Goal: Task Accomplishment & Management: Manage account settings

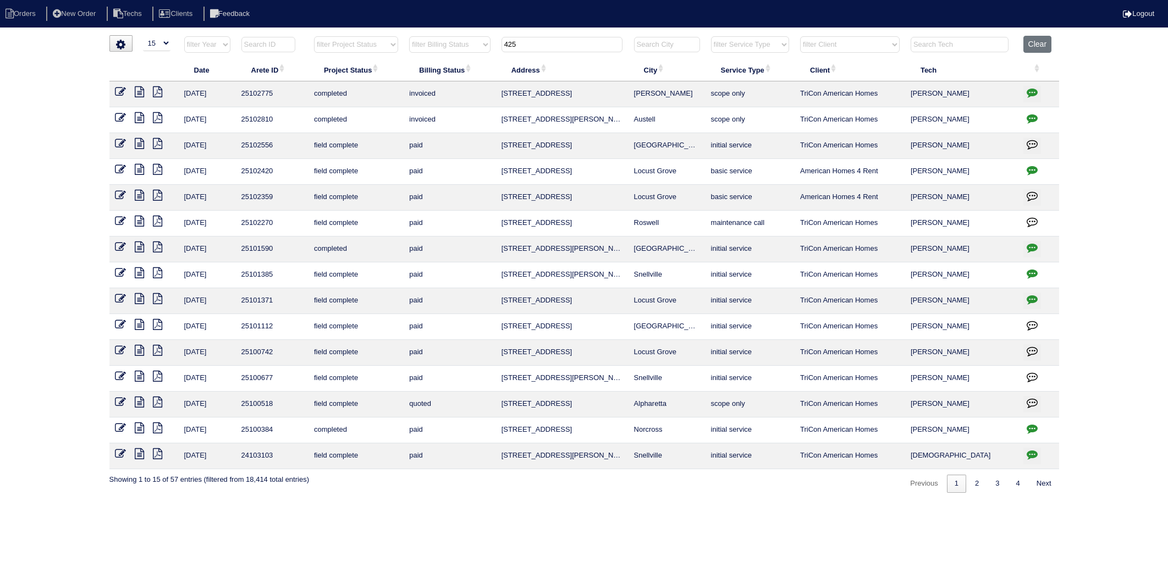
select select "15"
drag, startPoint x: 541, startPoint y: 47, endPoint x: 447, endPoint y: 57, distance: 94.0
click at [447, 57] on tr "filter Year -- Any Year -- 2025 2024 2023 2022 2021 2020 2019 filter Project St…" at bounding box center [583, 47] width 949 height 23
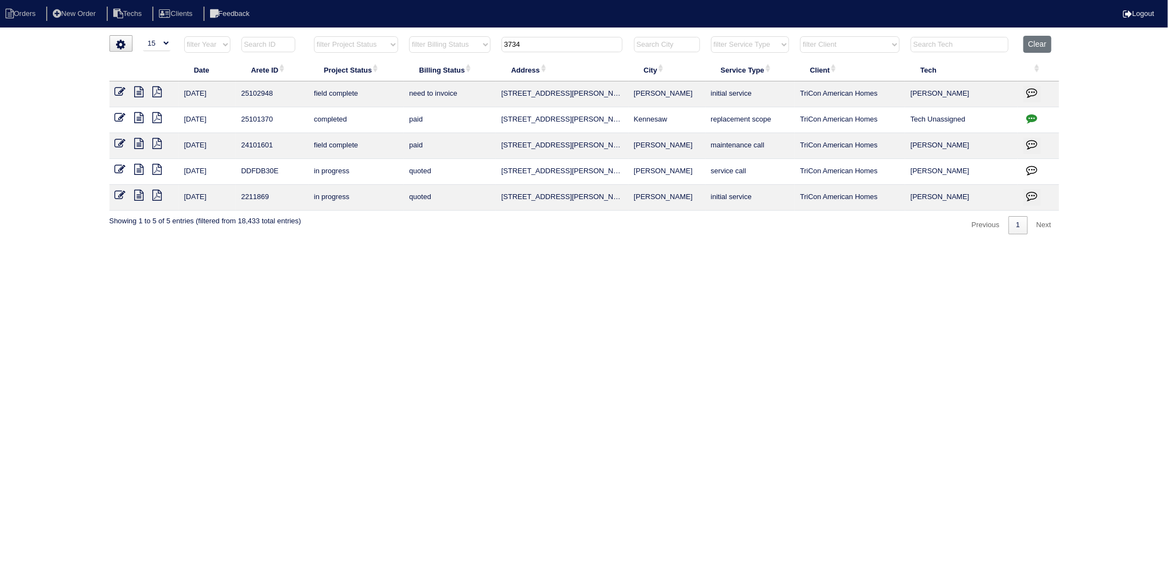
type input "3734"
click at [121, 95] on icon at bounding box center [120, 91] width 11 height 11
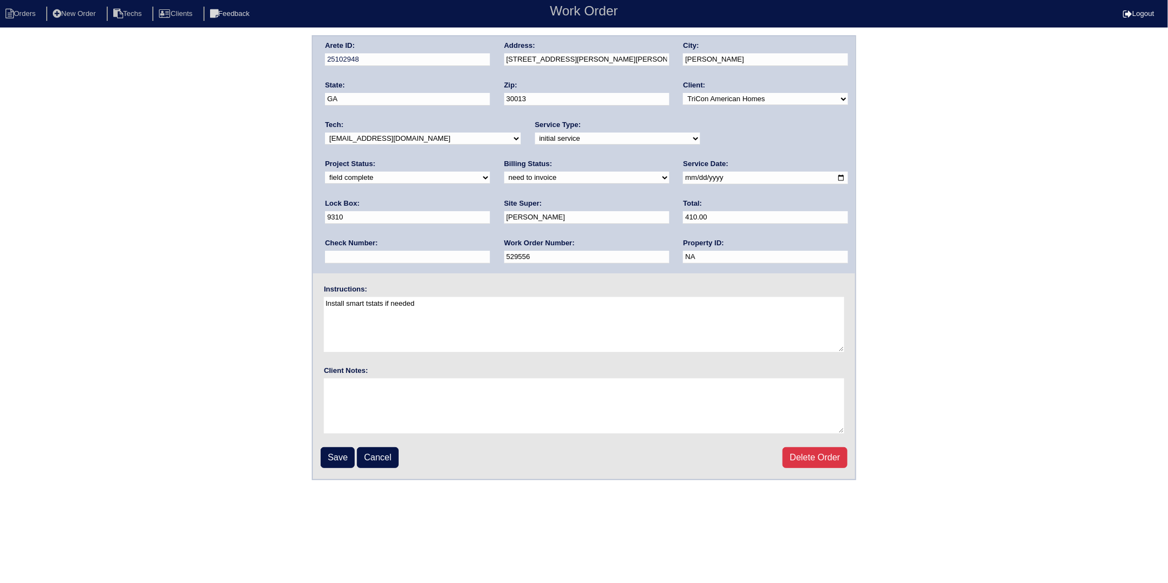
click at [504, 183] on div "Billing Status: need to quote quoted need to invoice invoiced paid warranty pur…" at bounding box center [586, 174] width 165 height 30
drag, startPoint x: 356, startPoint y: 178, endPoint x: 356, endPoint y: 184, distance: 6.1
click at [504, 178] on select "need to quote quoted need to invoice invoiced paid warranty purchase order need…" at bounding box center [586, 178] width 165 height 12
select select "invoiced"
click at [504, 172] on select "need to quote quoted need to invoice invoiced paid warranty purchase order need…" at bounding box center [586, 178] width 165 height 12
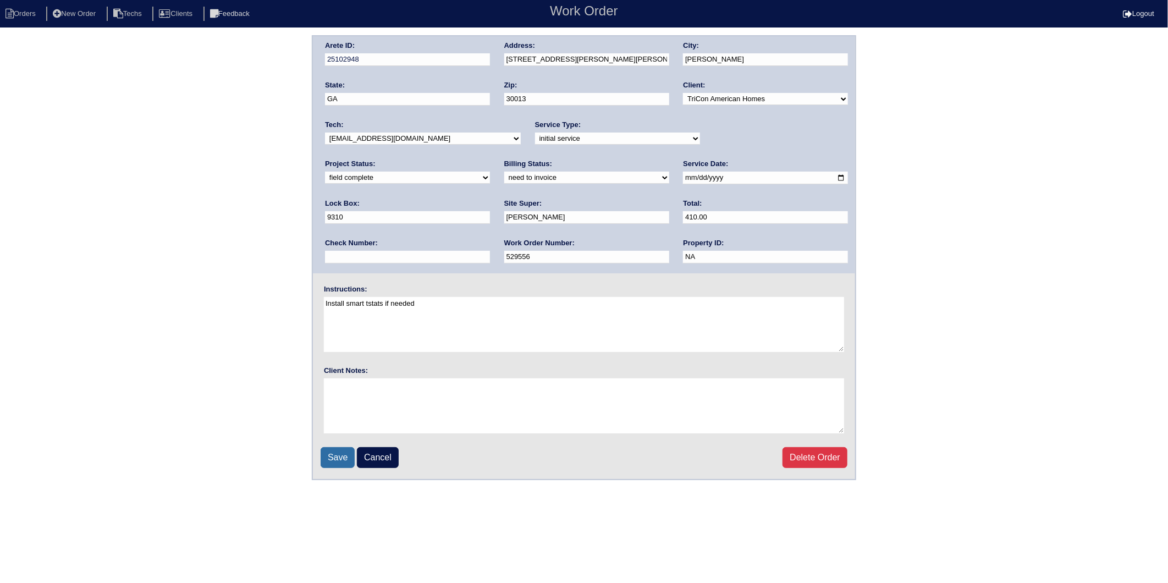
click at [330, 454] on input "Save" at bounding box center [337, 457] width 34 height 21
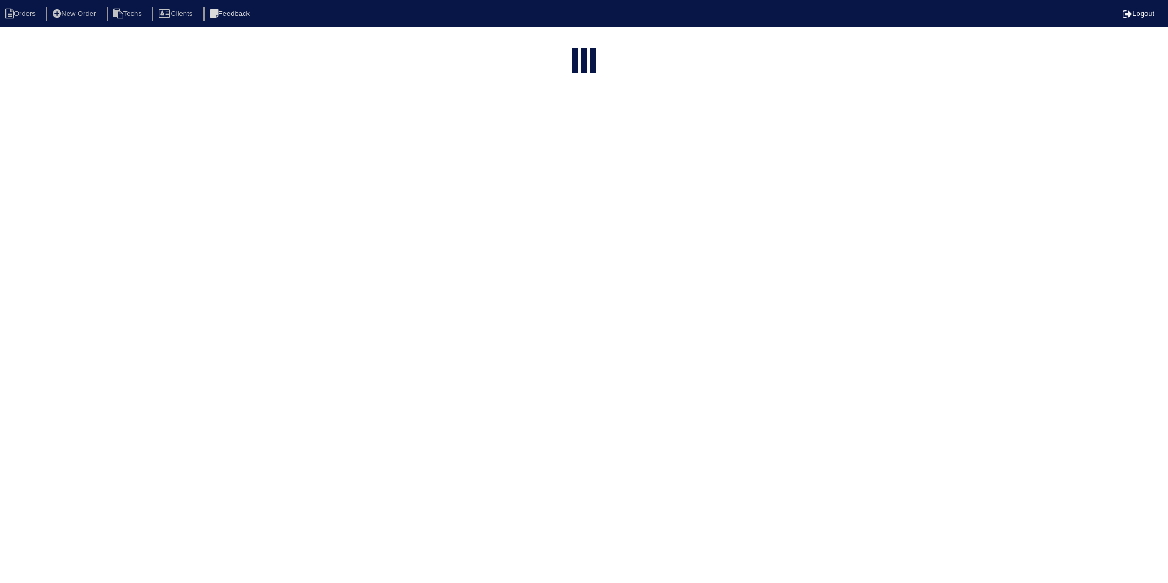
select select "15"
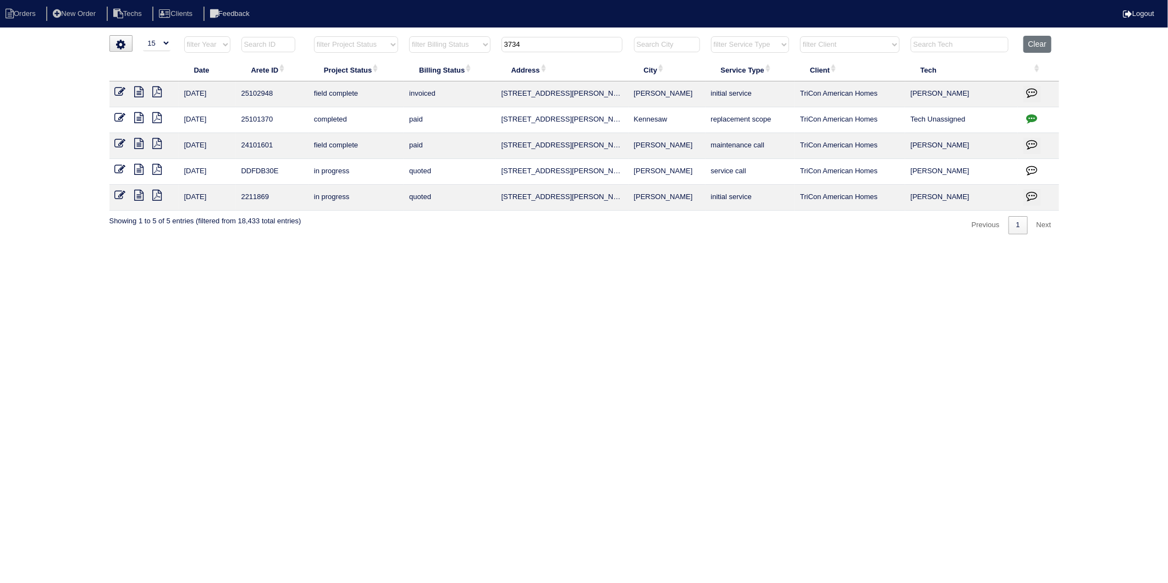
drag, startPoint x: 533, startPoint y: 45, endPoint x: 402, endPoint y: 77, distance: 134.8
click at [402, 77] on table "Date Arete ID Project Status Billing Status Address City Service Type Client Te…" at bounding box center [583, 123] width 949 height 175
type input "144"
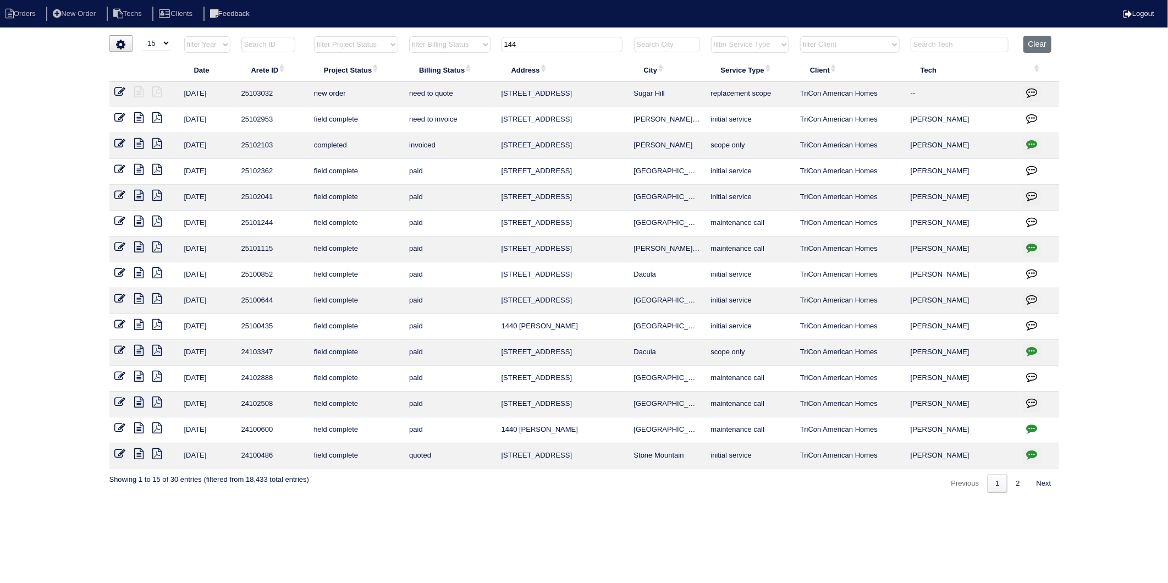
click at [112, 116] on td at bounding box center [143, 120] width 69 height 26
click at [124, 118] on icon at bounding box center [120, 117] width 11 height 11
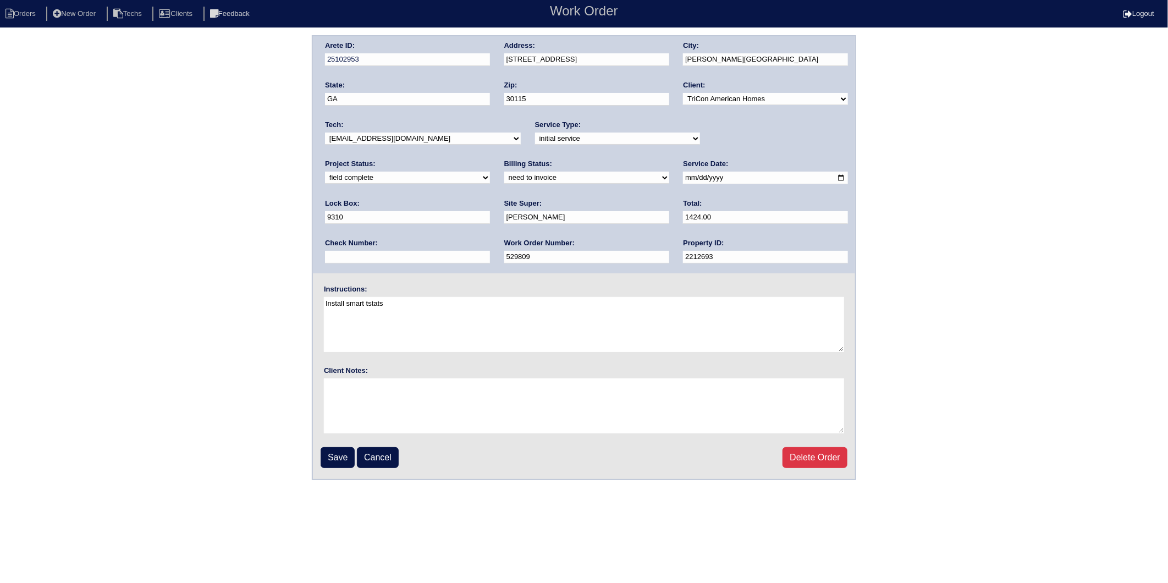
drag, startPoint x: 350, startPoint y: 177, endPoint x: 345, endPoint y: 178, distance: 5.5
click at [504, 177] on select "need to quote quoted need to invoice invoiced paid warranty purchase order need…" at bounding box center [586, 178] width 165 height 12
select select "invoiced"
click at [504, 172] on select "need to quote quoted need to invoice invoiced paid warranty purchase order need…" at bounding box center [586, 178] width 165 height 12
click at [338, 449] on input "Save" at bounding box center [337, 457] width 34 height 21
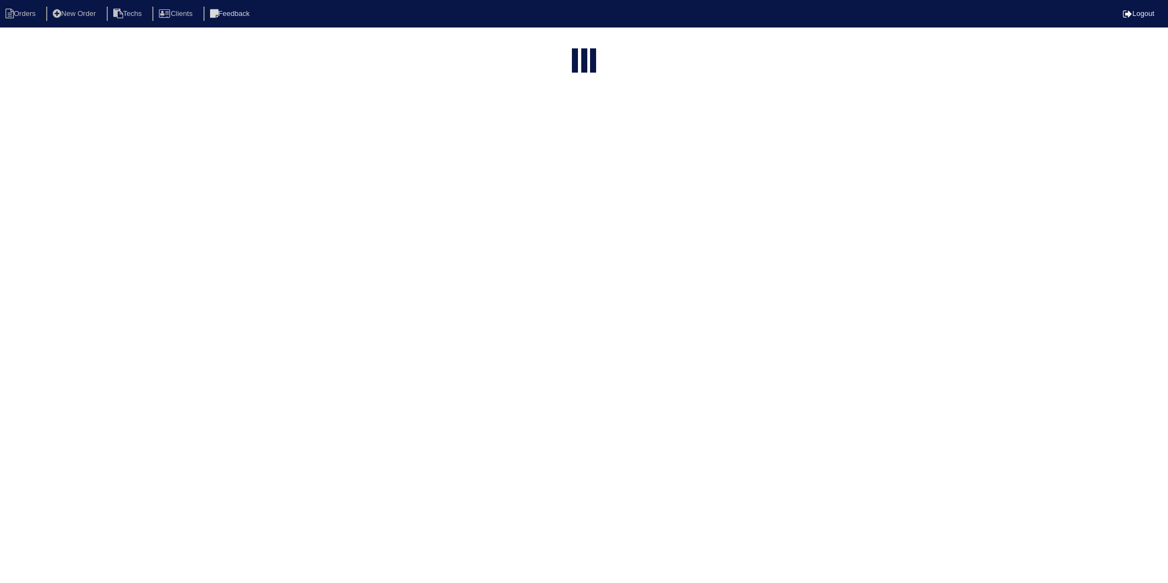
select select "15"
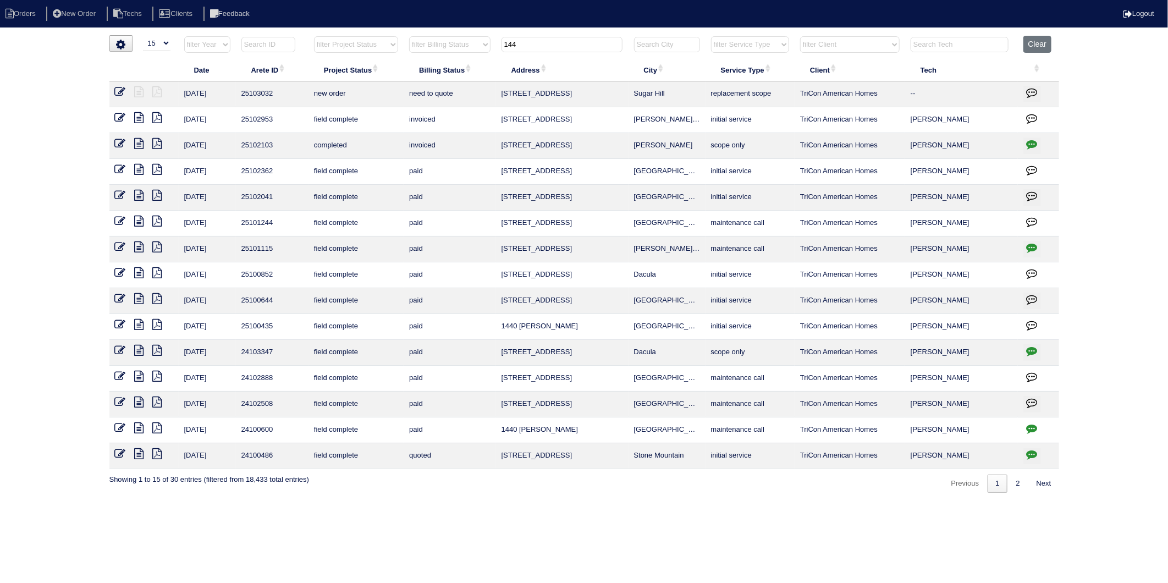
drag, startPoint x: 400, startPoint y: 79, endPoint x: 364, endPoint y: 86, distance: 36.6
click at [364, 86] on table "Date Arete ID Project Status Billing Status Address City Service Type Client Te…" at bounding box center [583, 252] width 949 height 433
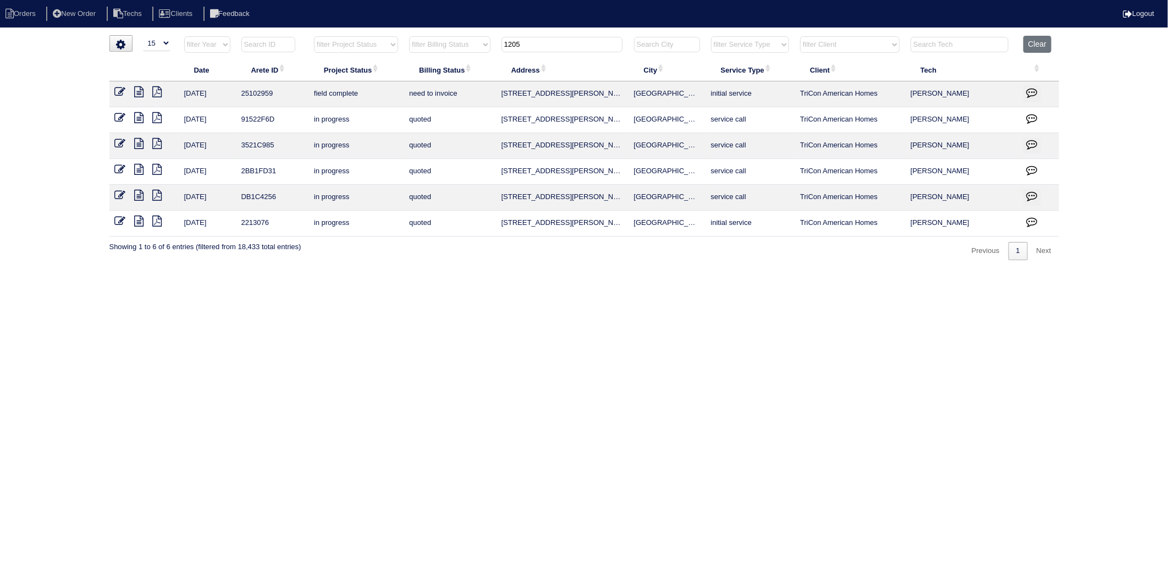
type input "1205"
click at [121, 92] on icon at bounding box center [120, 91] width 11 height 11
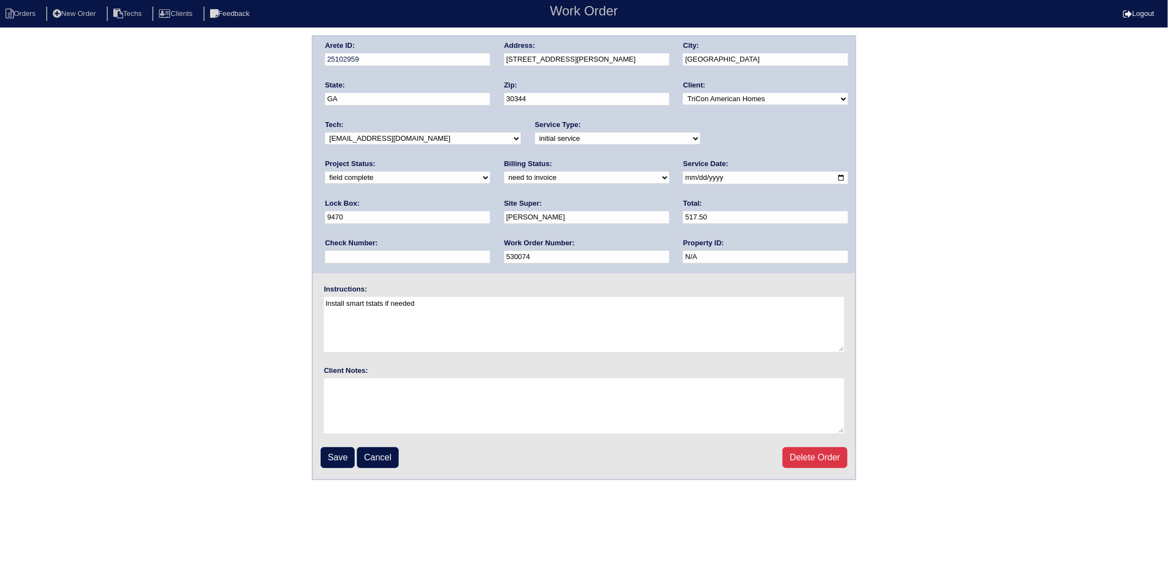
click at [504, 176] on select "need to quote quoted need to invoice invoiced paid warranty purchase order need…" at bounding box center [586, 178] width 165 height 12
select select "invoiced"
click at [504, 172] on select "need to quote quoted need to invoice invoiced paid warranty purchase order need…" at bounding box center [586, 178] width 165 height 12
click at [334, 454] on input "Save" at bounding box center [337, 457] width 34 height 21
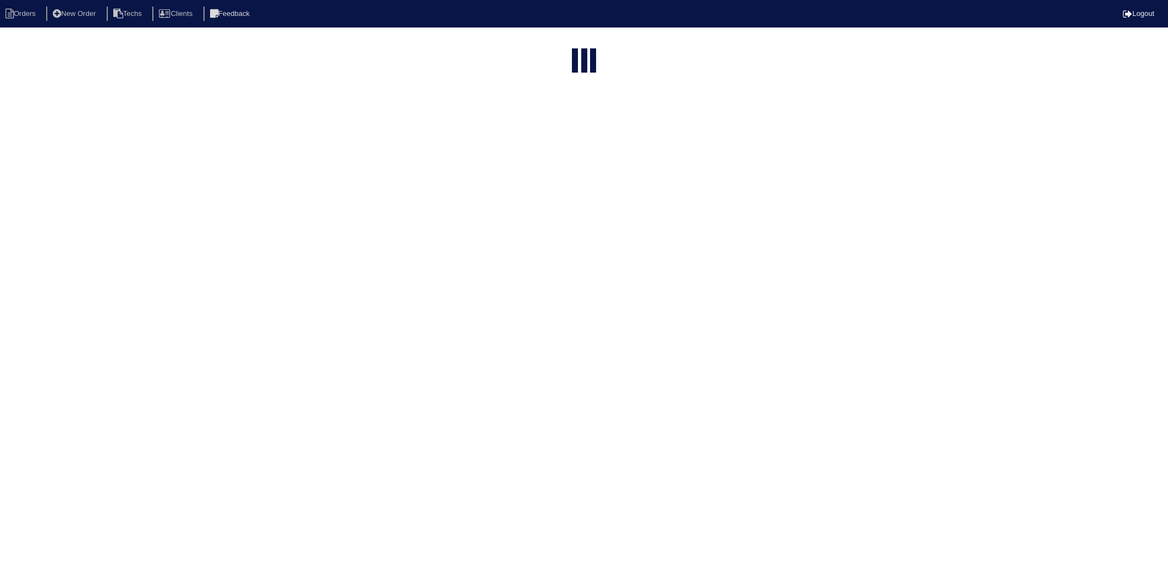
select select "15"
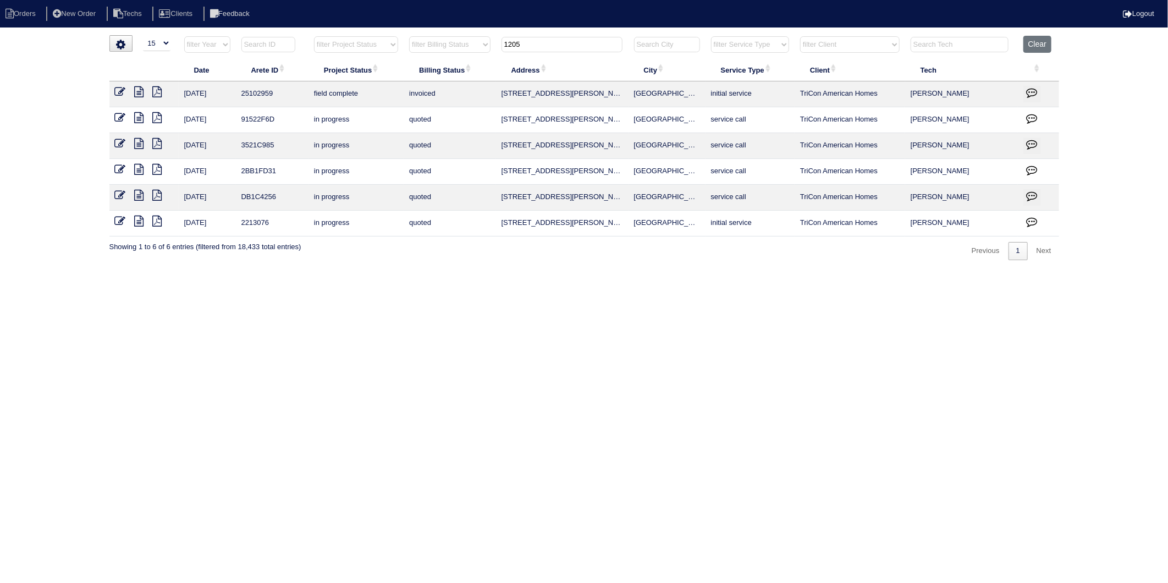
drag, startPoint x: 536, startPoint y: 47, endPoint x: 466, endPoint y: 53, distance: 70.7
click at [466, 53] on tr "filter Year -- Any Year -- 2025 2024 2023 2022 2021 2020 2019 filter Project St…" at bounding box center [583, 47] width 949 height 23
type input "2725"
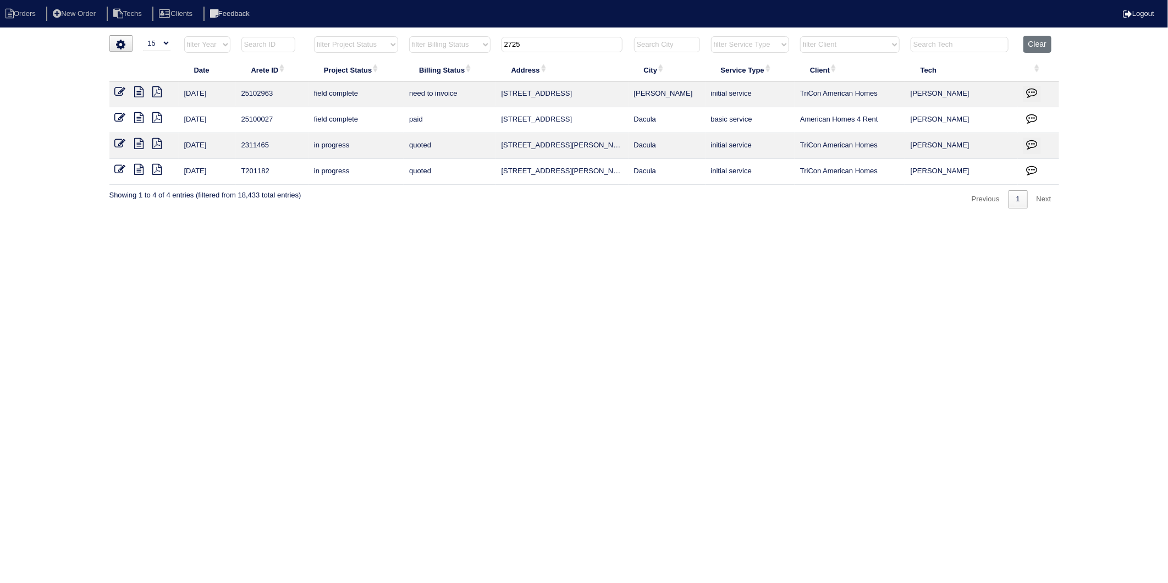
drag, startPoint x: 120, startPoint y: 92, endPoint x: 136, endPoint y: 108, distance: 22.5
click at [120, 92] on icon at bounding box center [120, 91] width 11 height 11
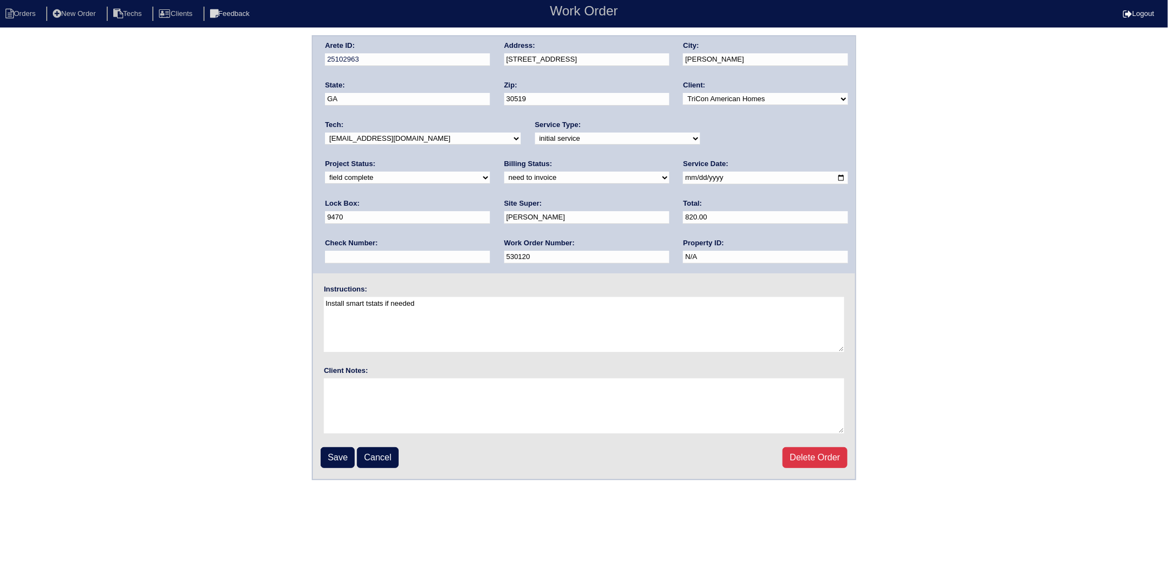
click at [504, 181] on select "need to quote quoted need to invoice invoiced paid warranty purchase order need…" at bounding box center [586, 178] width 165 height 12
select select "invoiced"
click at [504, 172] on select "need to quote quoted need to invoice invoiced paid warranty purchase order need…" at bounding box center [586, 178] width 165 height 12
click at [339, 454] on input "Save" at bounding box center [337, 457] width 34 height 21
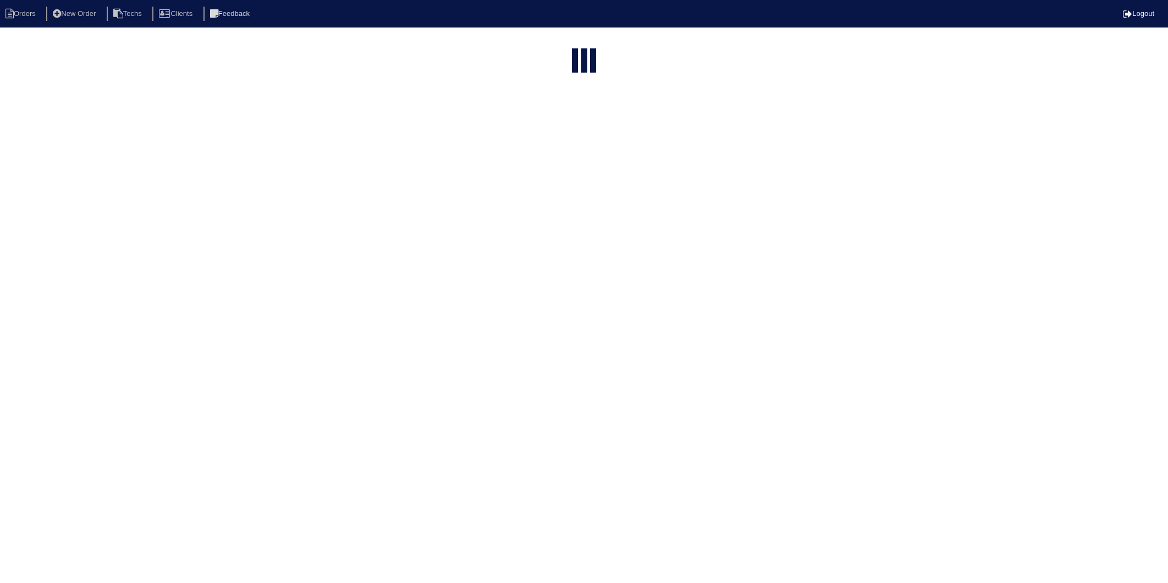
select select "15"
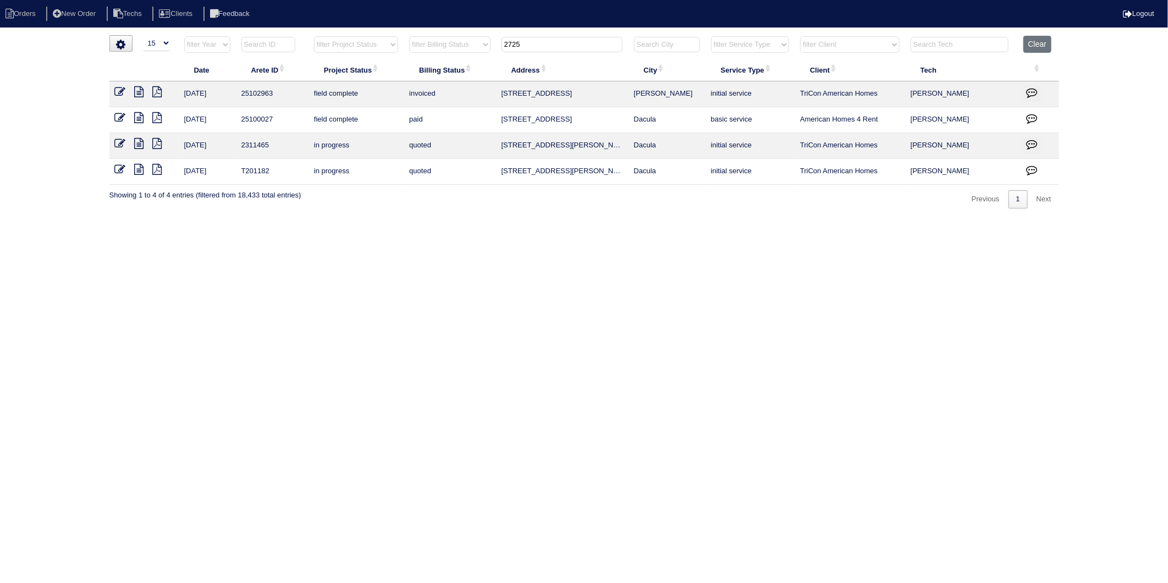
drag, startPoint x: 543, startPoint y: 50, endPoint x: 438, endPoint y: 73, distance: 107.0
click at [438, 73] on table "Date Arete ID Project Status Billing Status Address City Service Type Client Te…" at bounding box center [583, 110] width 949 height 149
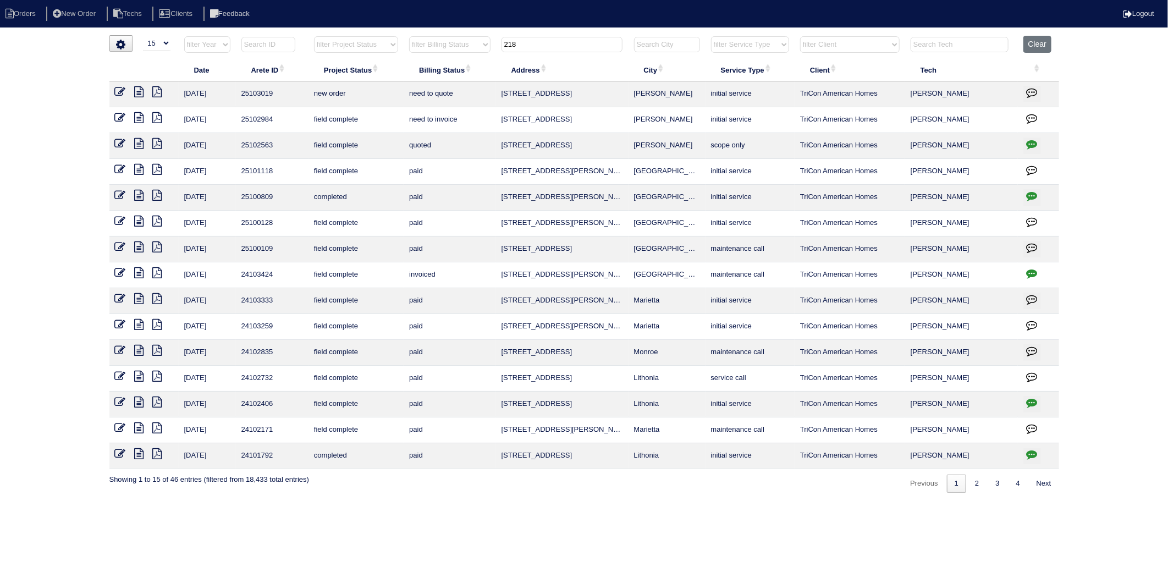
type input "218"
click at [115, 115] on icon at bounding box center [120, 117] width 11 height 11
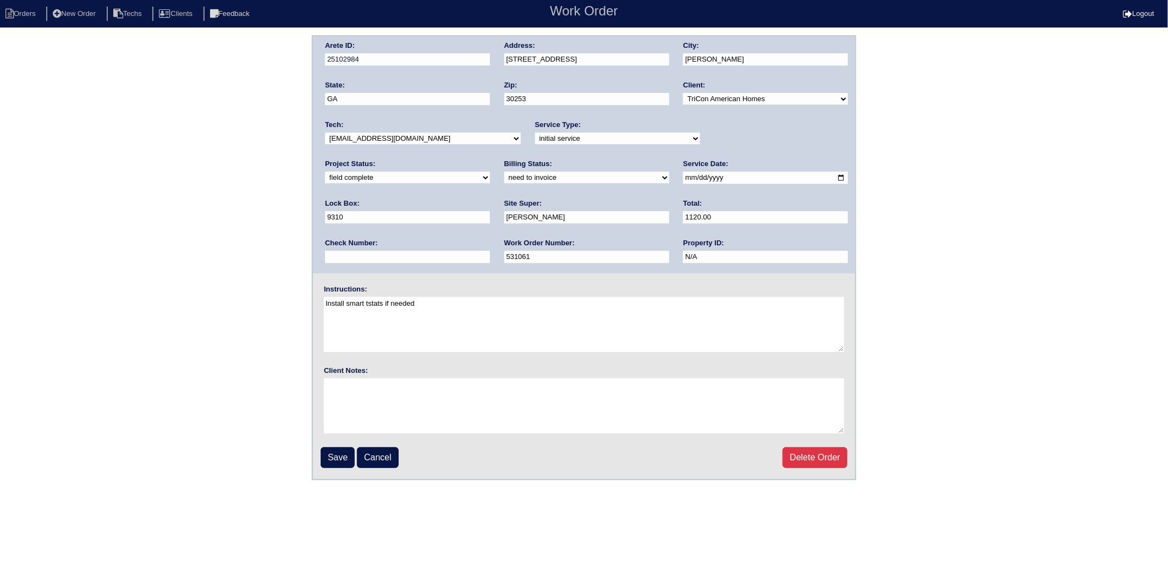
click at [504, 178] on select "need to quote quoted need to invoice invoiced paid warranty purchase order need…" at bounding box center [586, 178] width 165 height 12
select select "invoiced"
click at [504, 172] on select "need to quote quoted need to invoice invoiced paid warranty purchase order need…" at bounding box center [586, 178] width 165 height 12
drag, startPoint x: 326, startPoint y: 455, endPoint x: 31, endPoint y: 449, distance: 294.7
click at [325, 454] on input "Save" at bounding box center [337, 457] width 34 height 21
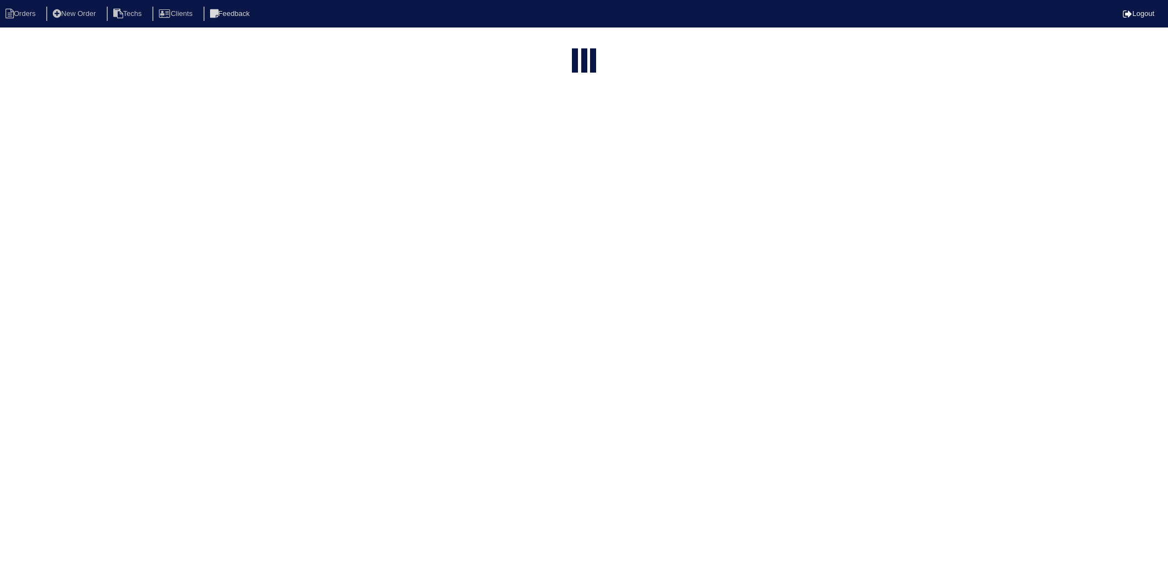
select select "15"
type input "218"
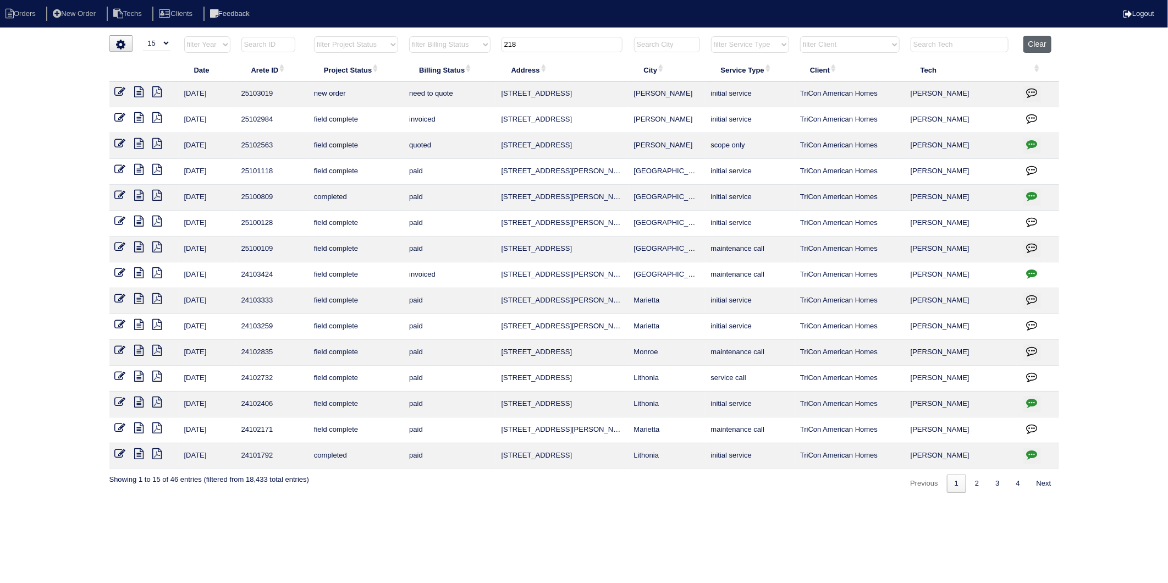
click at [1035, 48] on button "Clear" at bounding box center [1037, 44] width 28 height 17
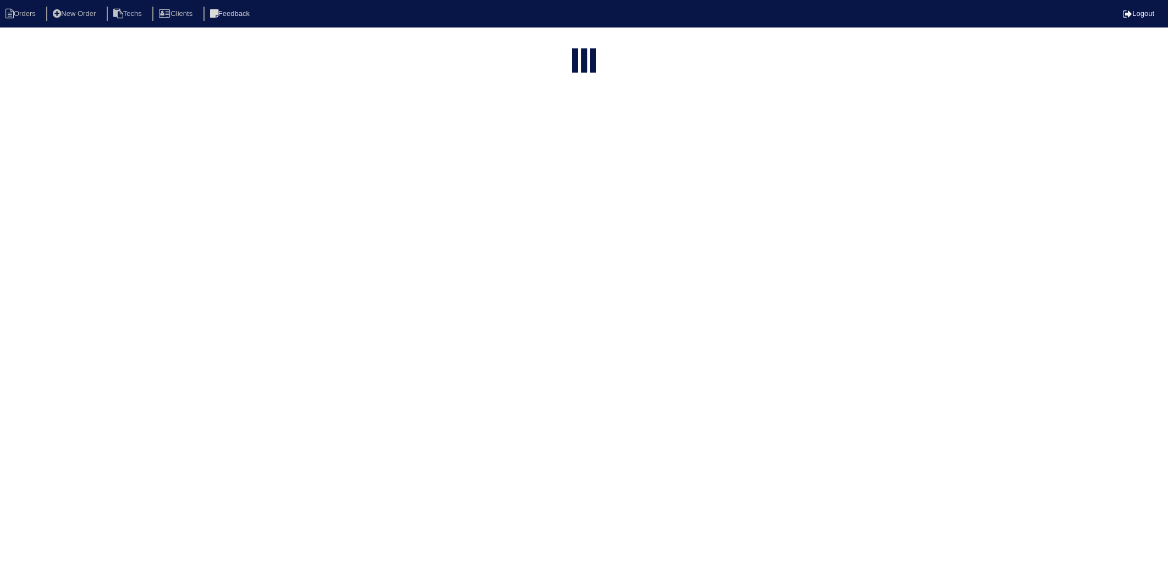
select select "15"
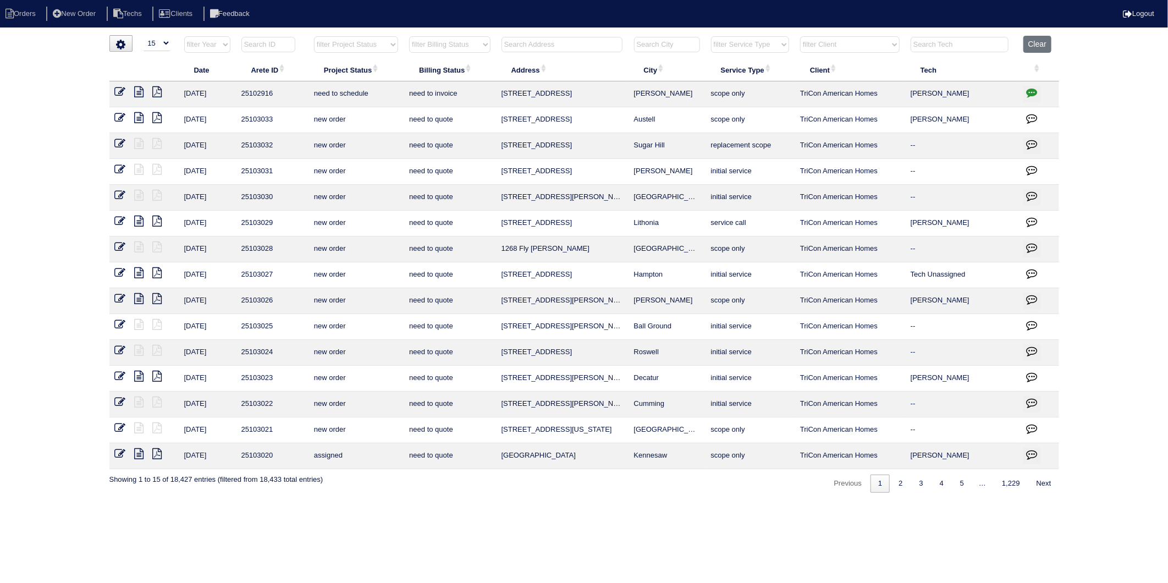
click at [526, 45] on input "text" at bounding box center [561, 44] width 121 height 15
type input "6151"
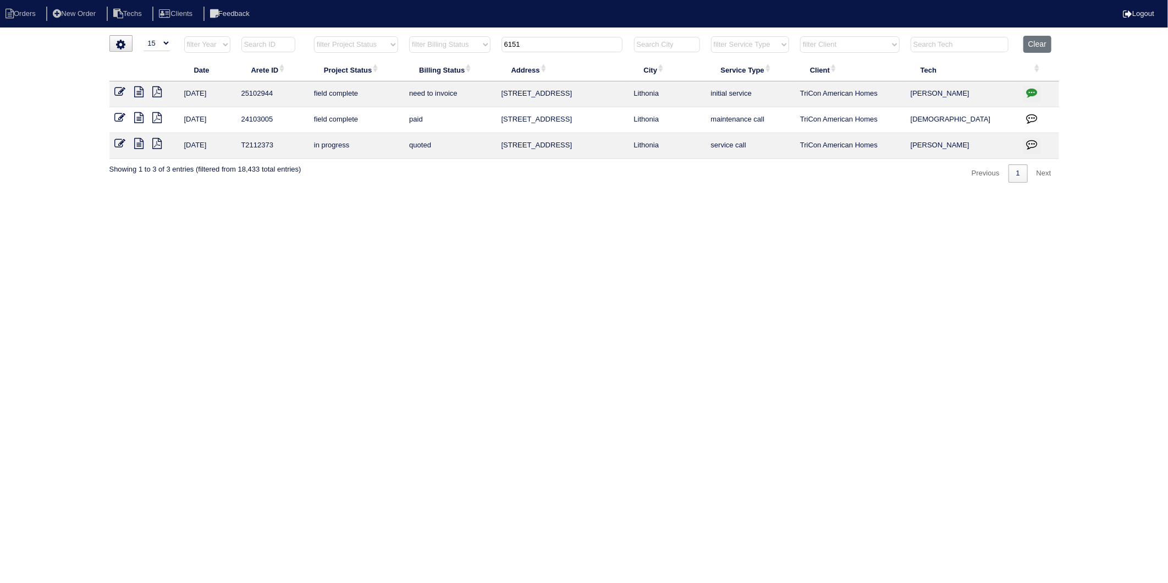
drag, startPoint x: 136, startPoint y: 89, endPoint x: 41, endPoint y: 145, distance: 110.7
click at [136, 89] on icon at bounding box center [139, 91] width 9 height 11
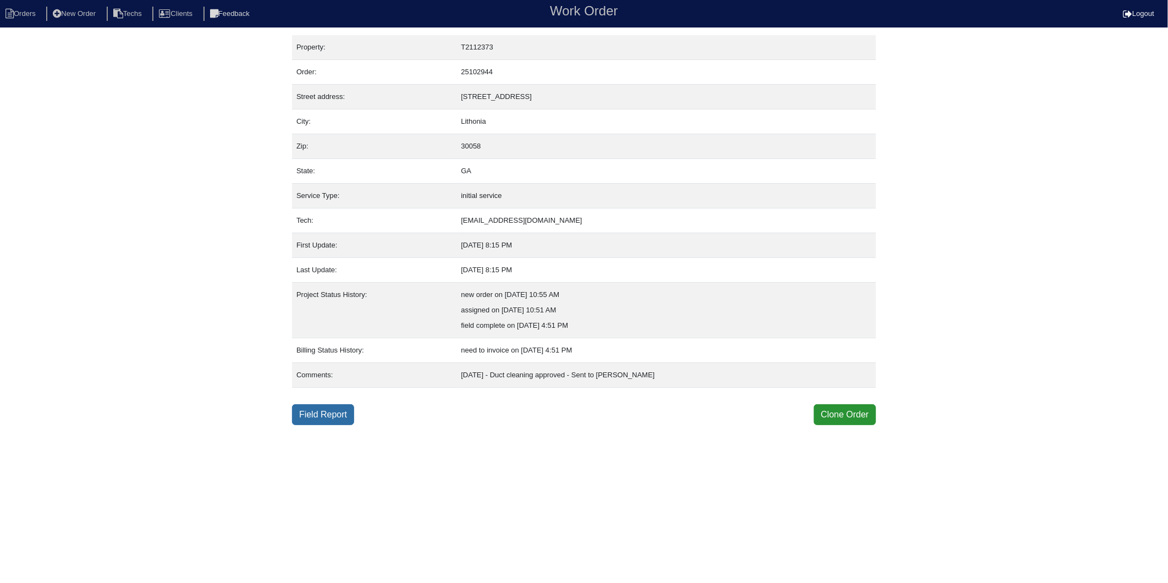
click at [312, 418] on link "Field Report" at bounding box center [323, 414] width 62 height 21
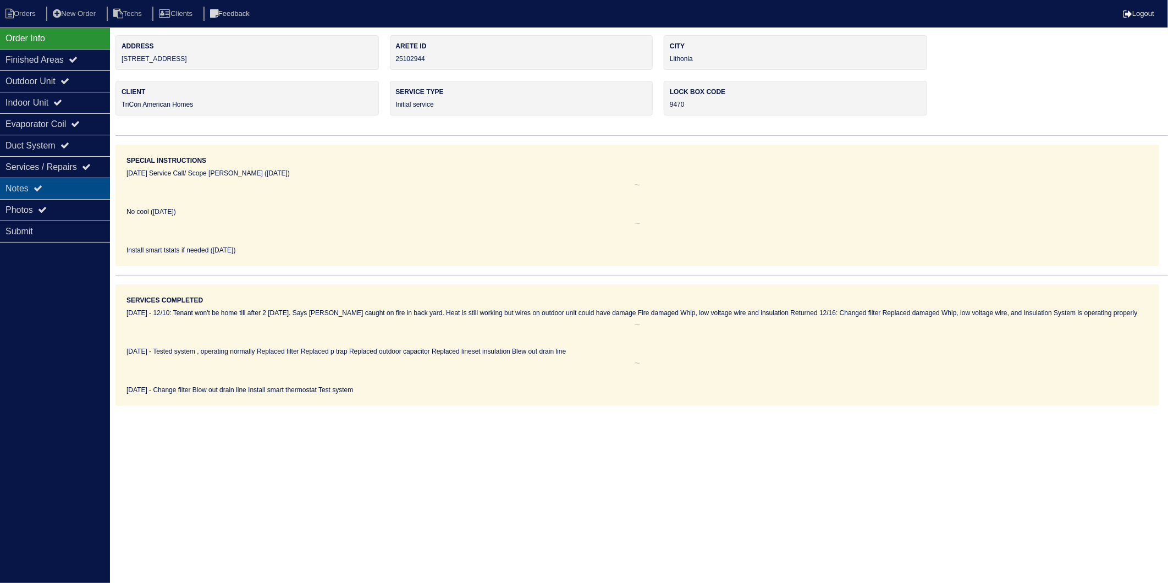
click at [21, 194] on div "Notes" at bounding box center [55, 188] width 110 height 21
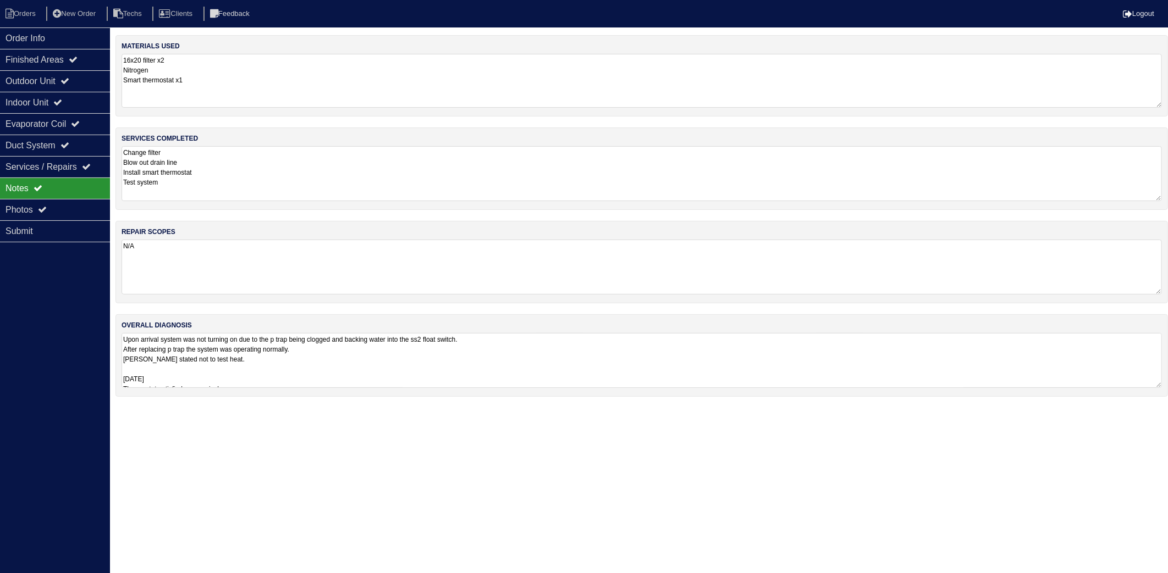
click at [220, 95] on textarea "16x20 filter x2 Nitrogen Smart thermostat x1" at bounding box center [641, 81] width 1040 height 54
click at [240, 172] on textarea "Change filter Blow out drain line Install smart thermostat Test system" at bounding box center [641, 173] width 1040 height 55
click at [21, 11] on li "Orders" at bounding box center [22, 14] width 45 height 15
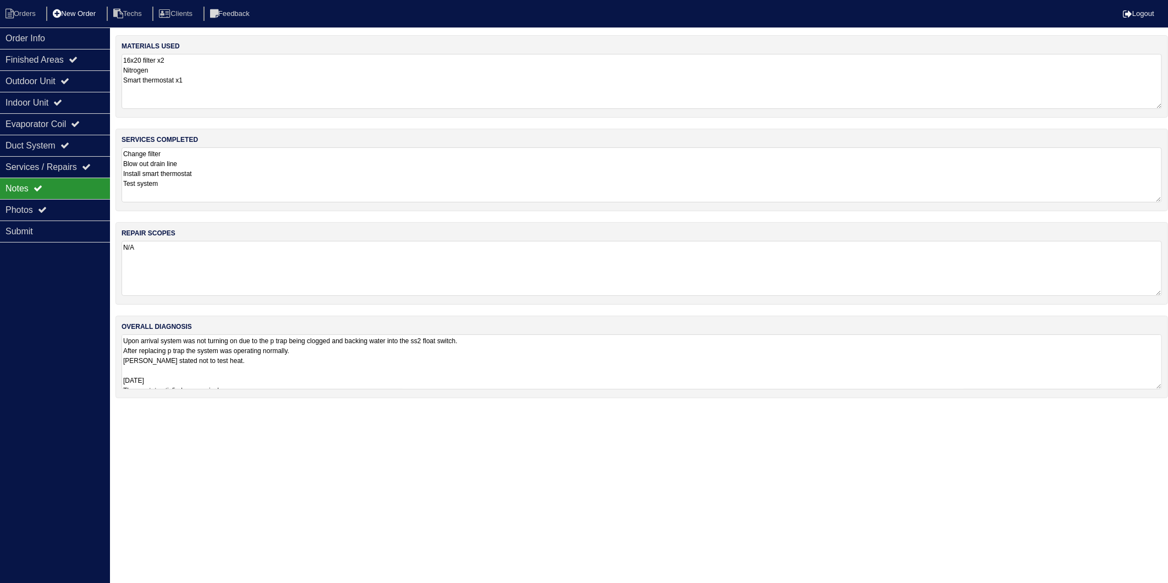
select select "15"
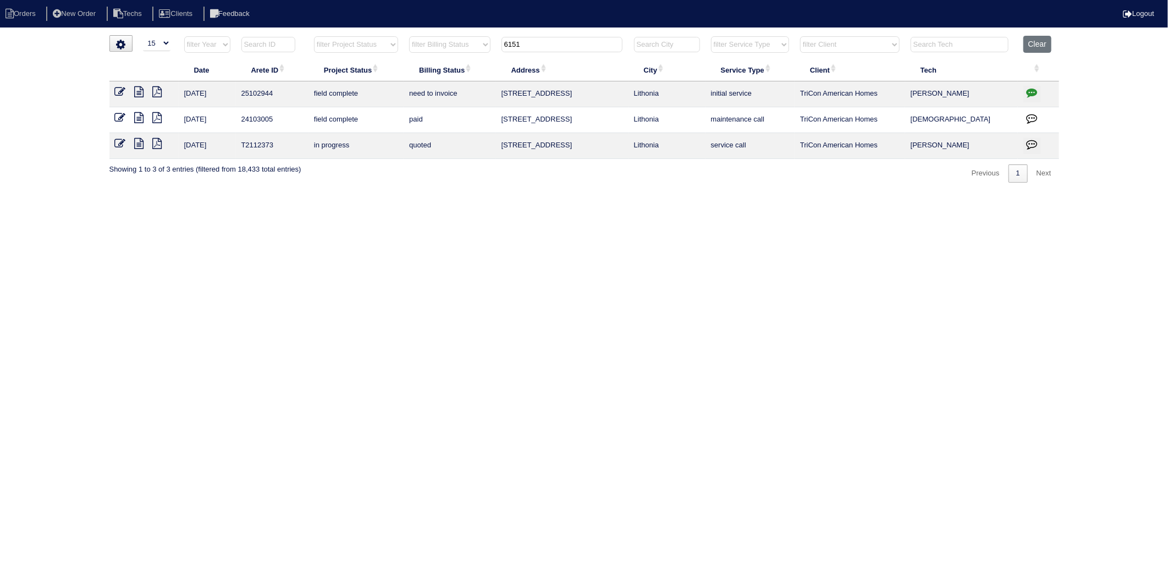
click at [120, 91] on icon at bounding box center [120, 91] width 11 height 11
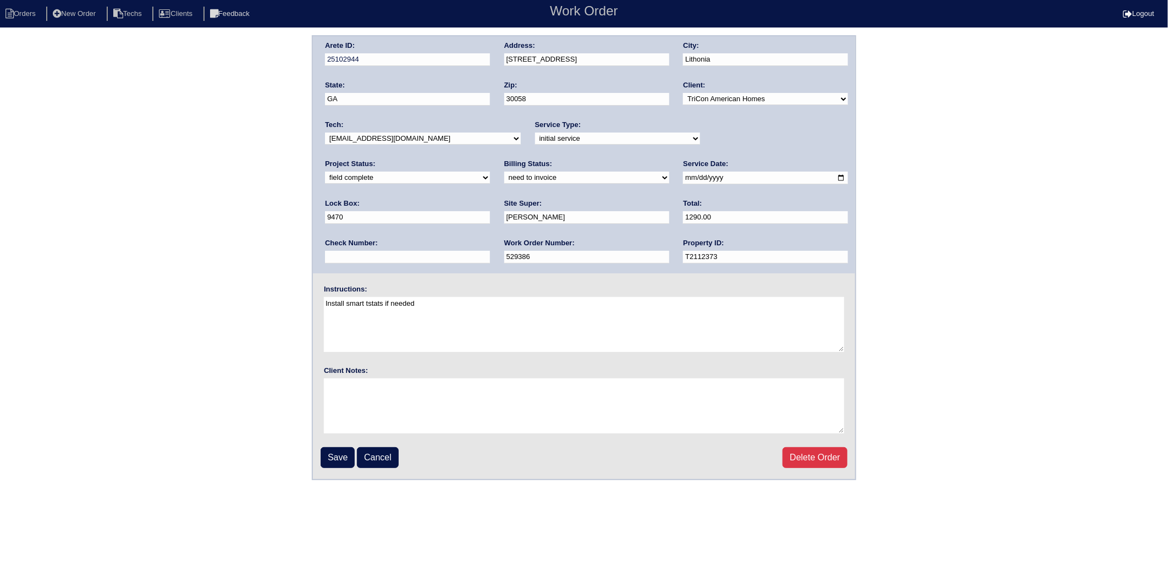
click at [504, 175] on select "need to quote quoted need to invoice invoiced paid warranty purchase order need…" at bounding box center [586, 178] width 165 height 12
select select "invoiced"
click at [504, 172] on select "need to quote quoted need to invoice invoiced paid warranty purchase order need…" at bounding box center [586, 178] width 165 height 12
click at [350, 452] on input "Save" at bounding box center [337, 457] width 34 height 21
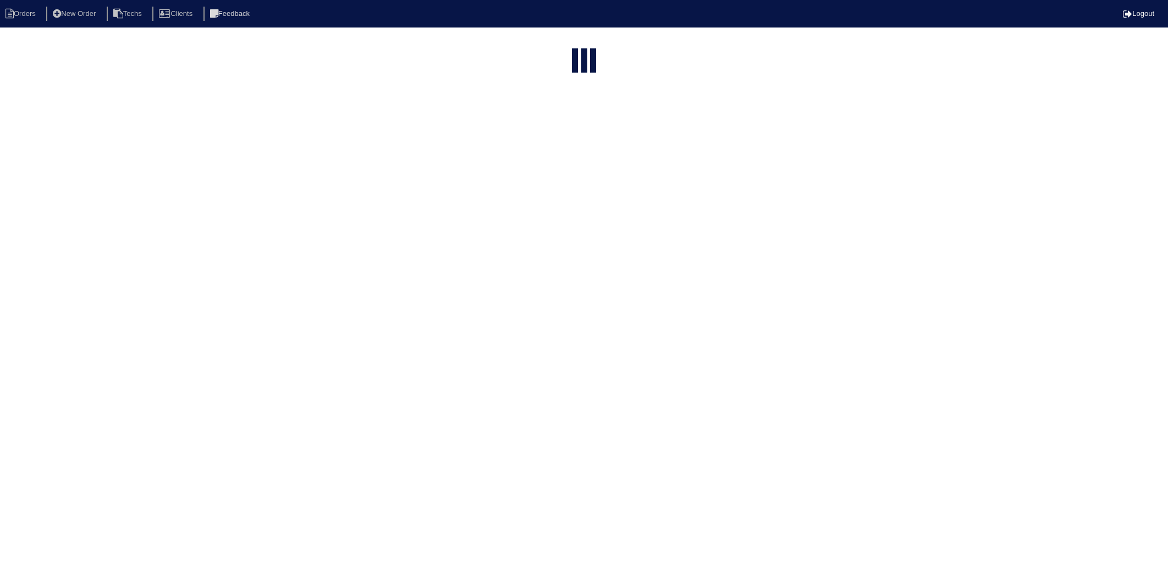
select select "15"
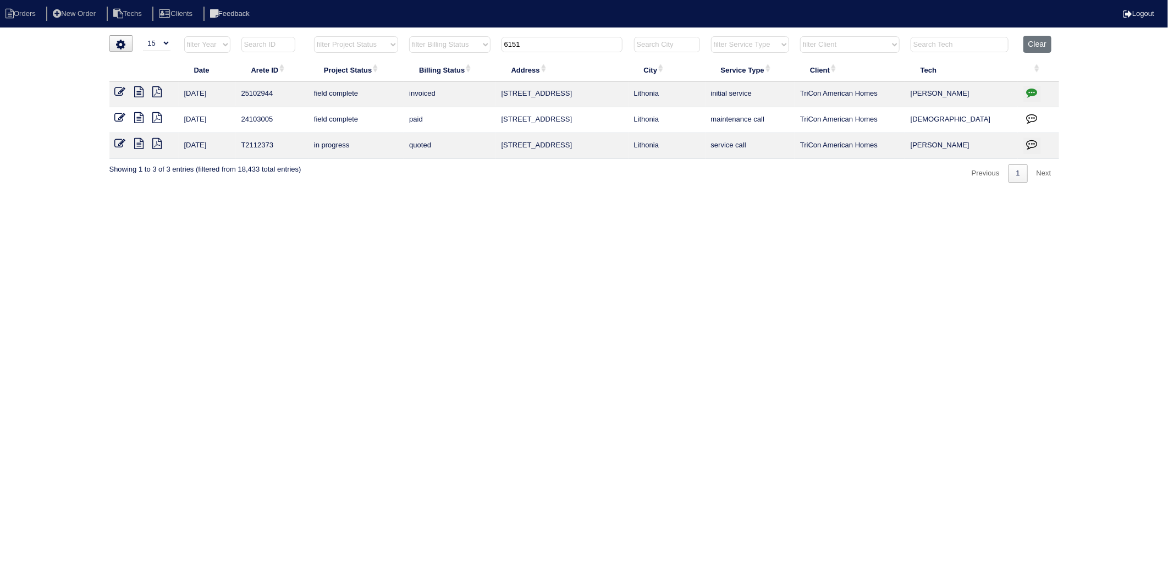
drag, startPoint x: 533, startPoint y: 40, endPoint x: 404, endPoint y: 90, distance: 138.3
click at [411, 60] on table "Date Arete ID Project Status Billing Status Address City Service Type Client Te…" at bounding box center [583, 97] width 949 height 123
type input "560"
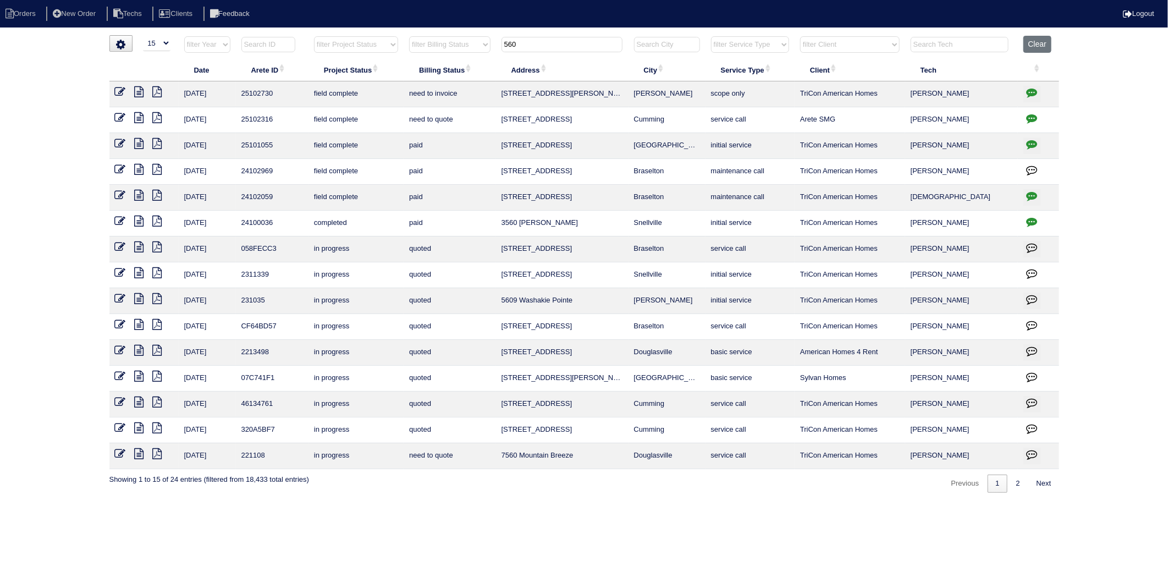
click at [139, 90] on icon at bounding box center [139, 91] width 9 height 11
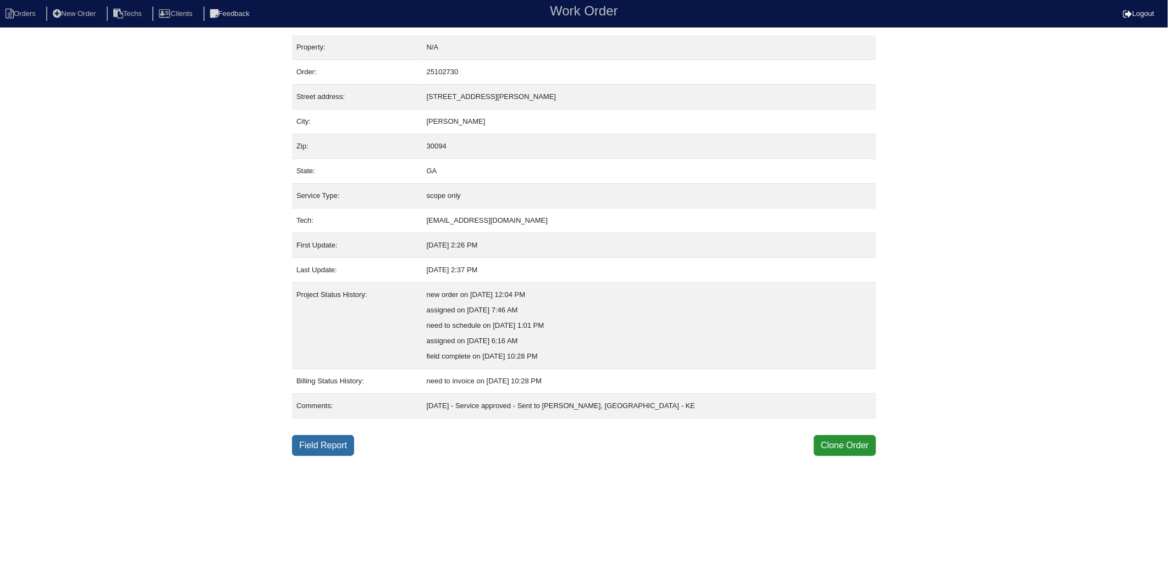
click at [349, 441] on link "Field Report" at bounding box center [323, 445] width 62 height 21
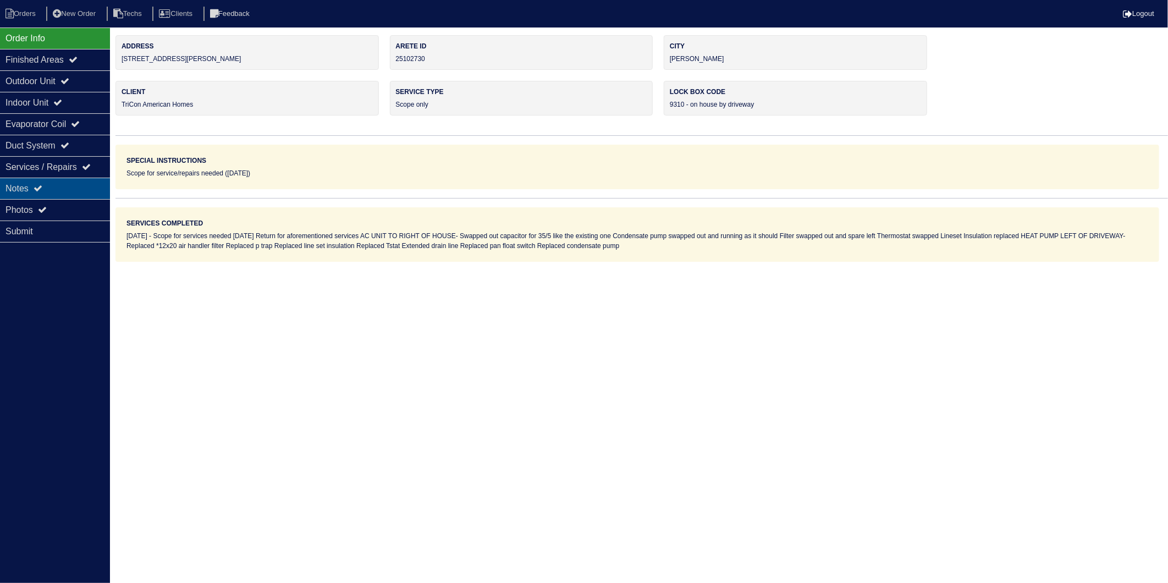
click at [9, 183] on div "Notes" at bounding box center [55, 188] width 110 height 21
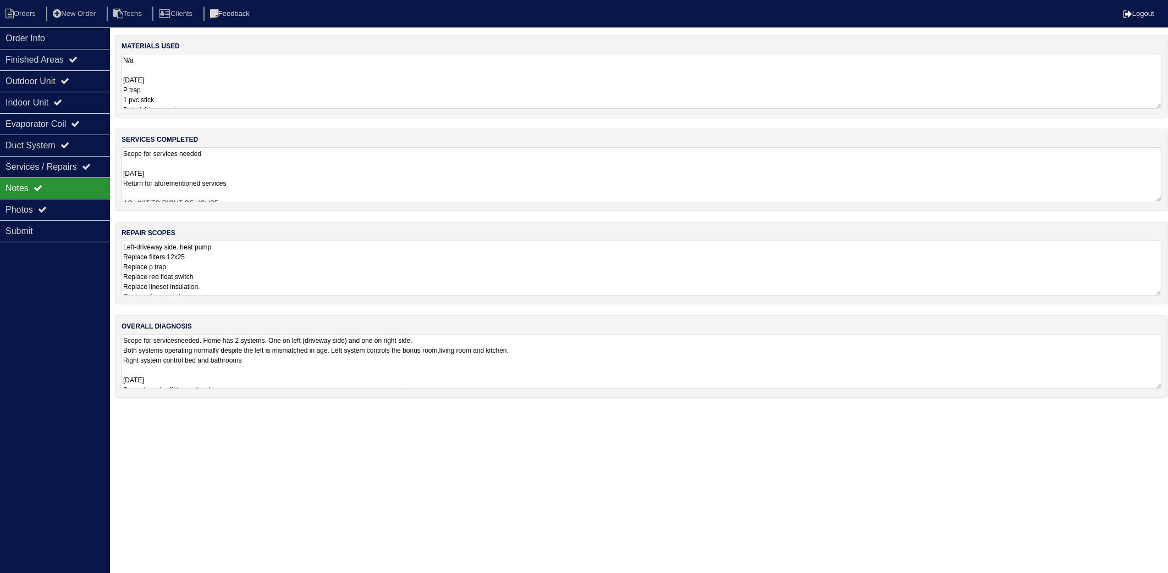
click at [251, 88] on textarea "N/a [DATE] P trap 1 pvc stick 5 straight connectors pvc 2 right angles 2 Tricon…" at bounding box center [641, 81] width 1040 height 55
click at [14, 13] on li "Orders" at bounding box center [22, 14] width 45 height 15
select select "15"
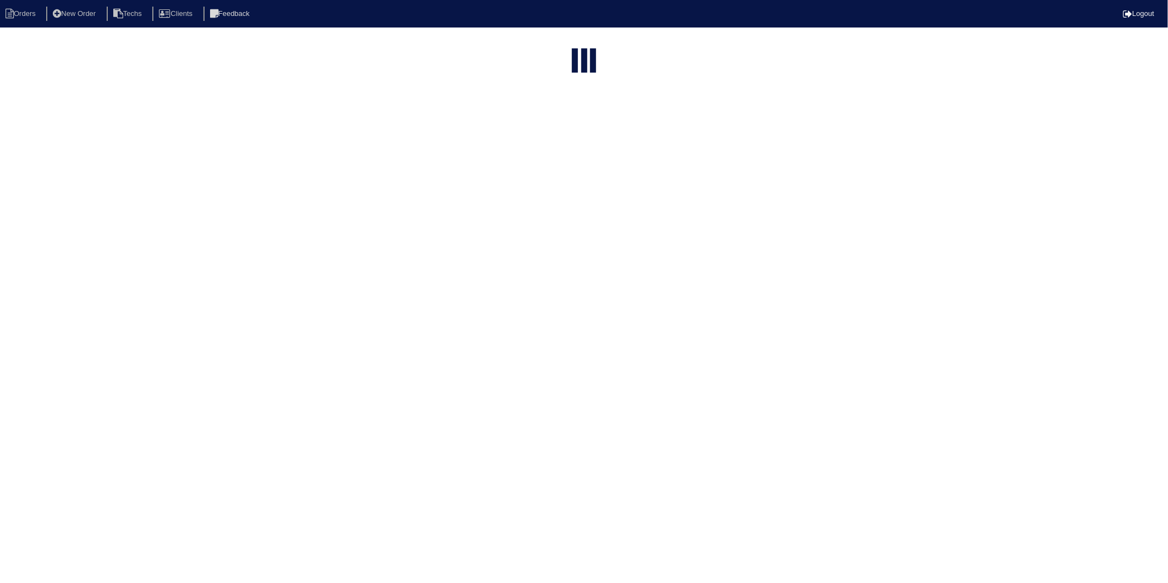
type input "560"
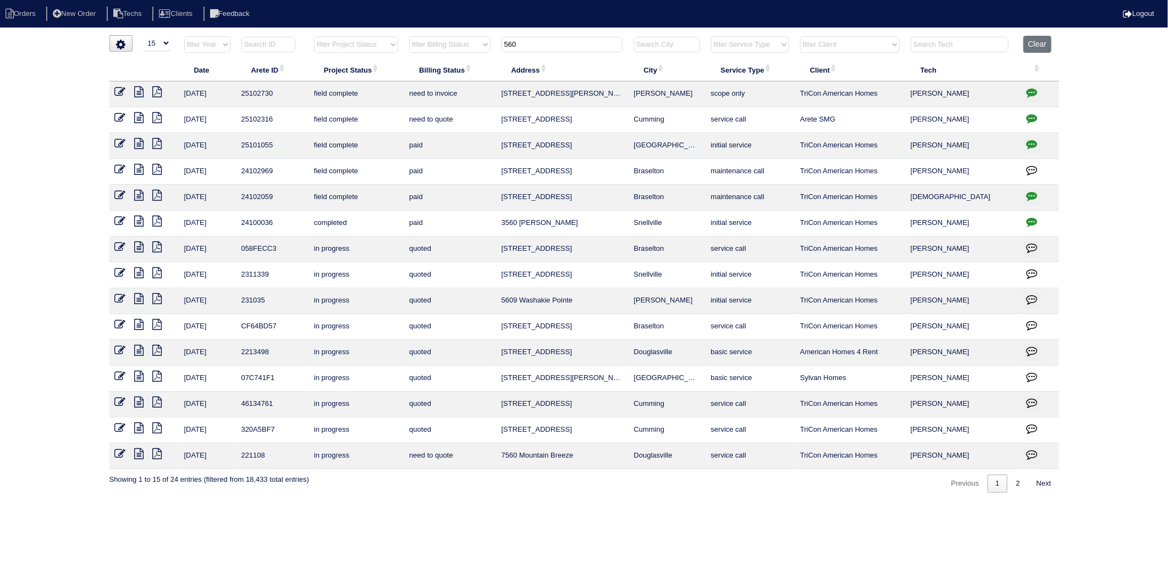
click at [117, 91] on icon at bounding box center [120, 91] width 11 height 11
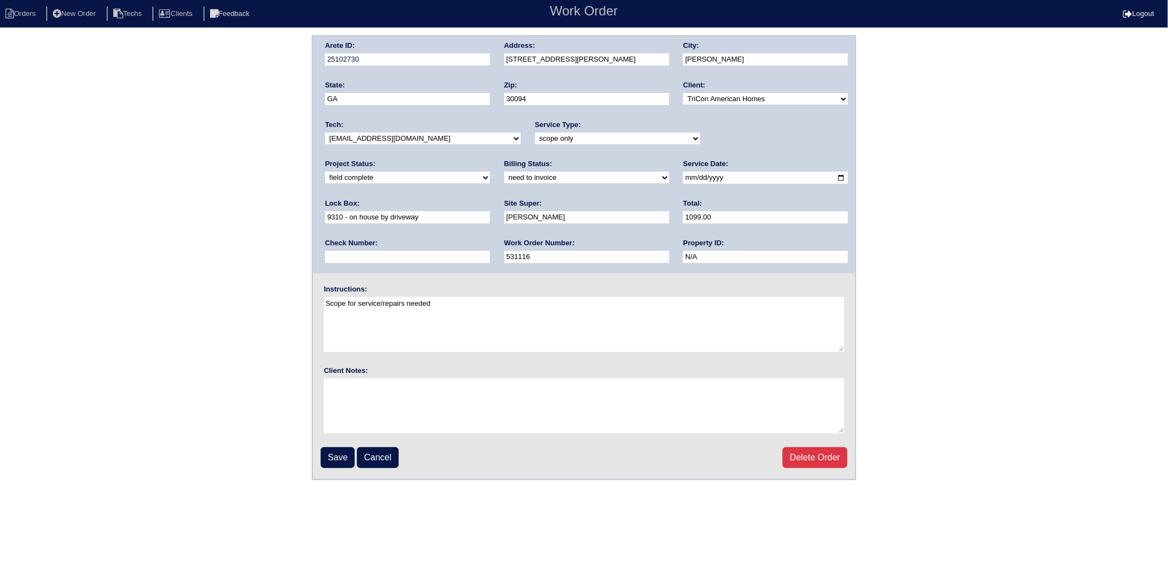
drag, startPoint x: 348, startPoint y: 178, endPoint x: 345, endPoint y: 184, distance: 6.9
click at [504, 178] on select "need to quote quoted need to invoice invoiced paid warranty purchase order need…" at bounding box center [586, 178] width 165 height 12
select select "invoiced"
click at [504, 172] on select "need to quote quoted need to invoice invoiced paid warranty purchase order need…" at bounding box center [586, 178] width 165 height 12
click at [336, 456] on input "Save" at bounding box center [337, 457] width 34 height 21
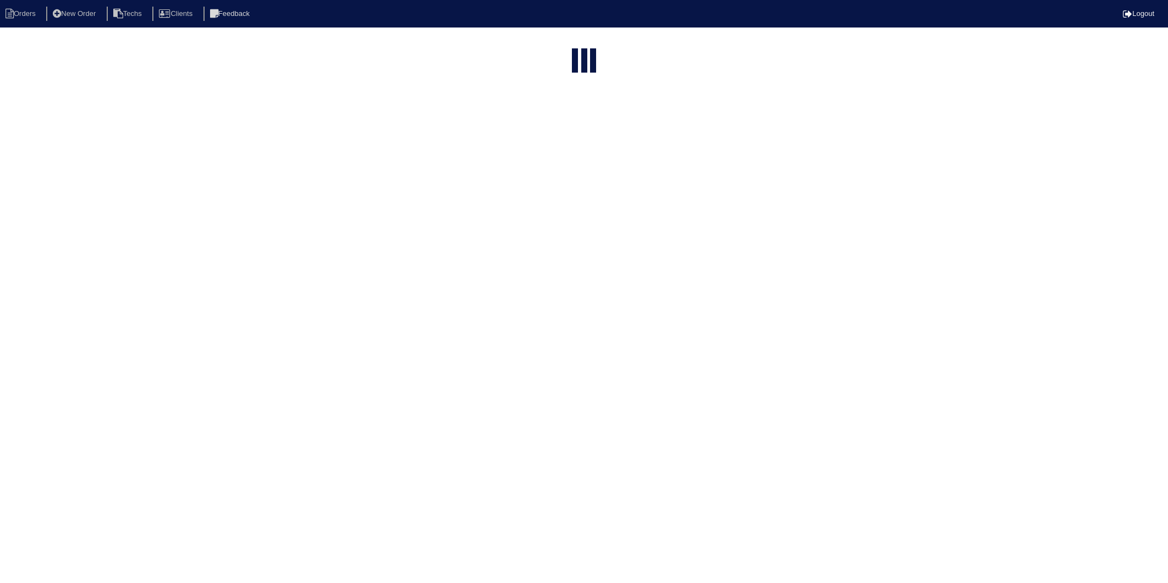
select select "15"
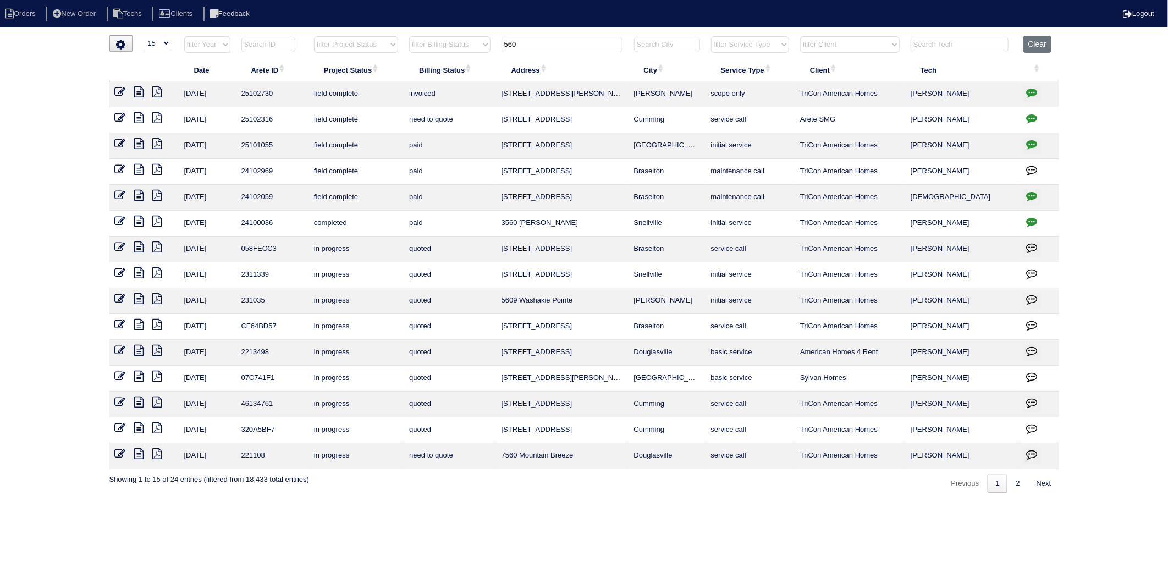
drag, startPoint x: 533, startPoint y: 43, endPoint x: 448, endPoint y: 61, distance: 87.1
click at [448, 61] on table "Date Arete ID Project Status Billing Status Address City Service Type Client Te…" at bounding box center [583, 252] width 949 height 433
type input "570"
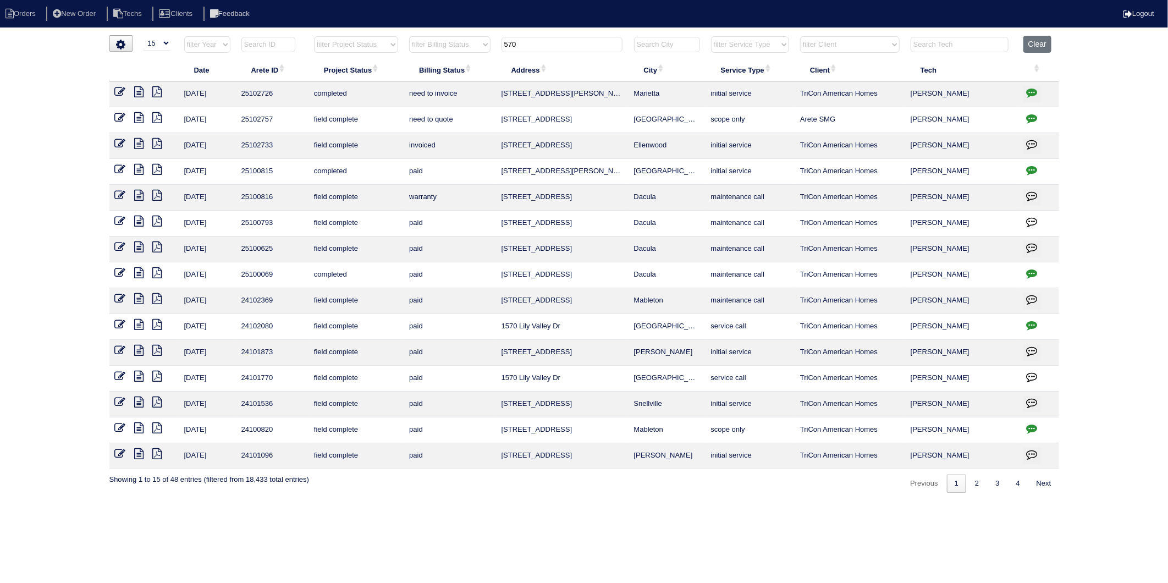
drag, startPoint x: 118, startPoint y: 90, endPoint x: 128, endPoint y: 95, distance: 11.3
click at [118, 90] on icon at bounding box center [120, 91] width 11 height 11
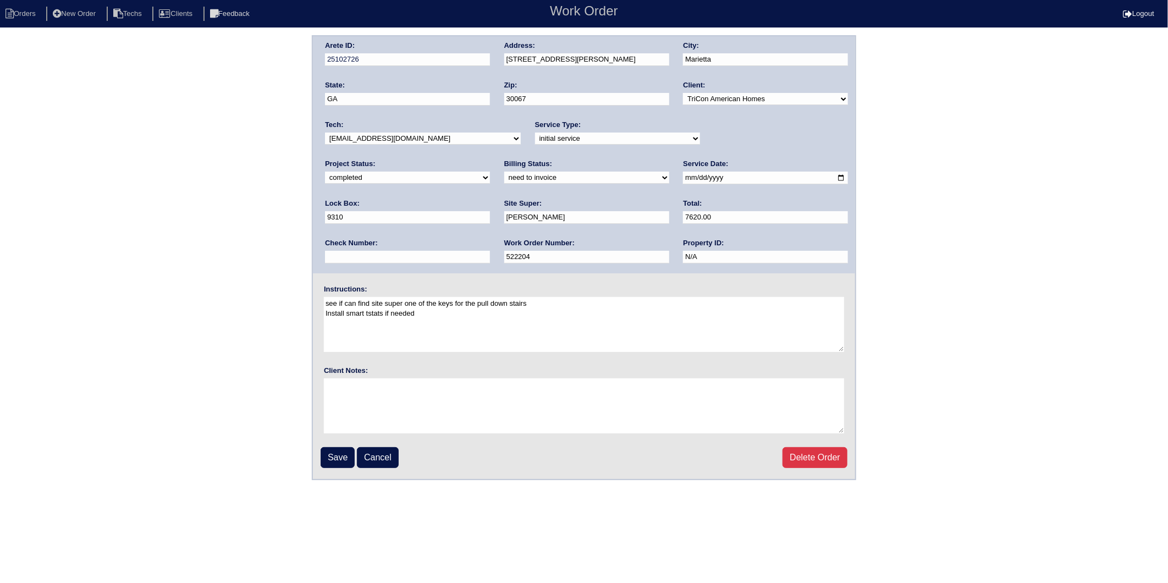
click at [504, 176] on select "need to quote quoted need to invoice invoiced paid warranty purchase order need…" at bounding box center [586, 178] width 165 height 12
select select "invoiced"
click at [504, 172] on select "need to quote quoted need to invoice invoiced paid warranty purchase order need…" at bounding box center [586, 178] width 165 height 12
click at [345, 454] on input "Save" at bounding box center [337, 457] width 34 height 21
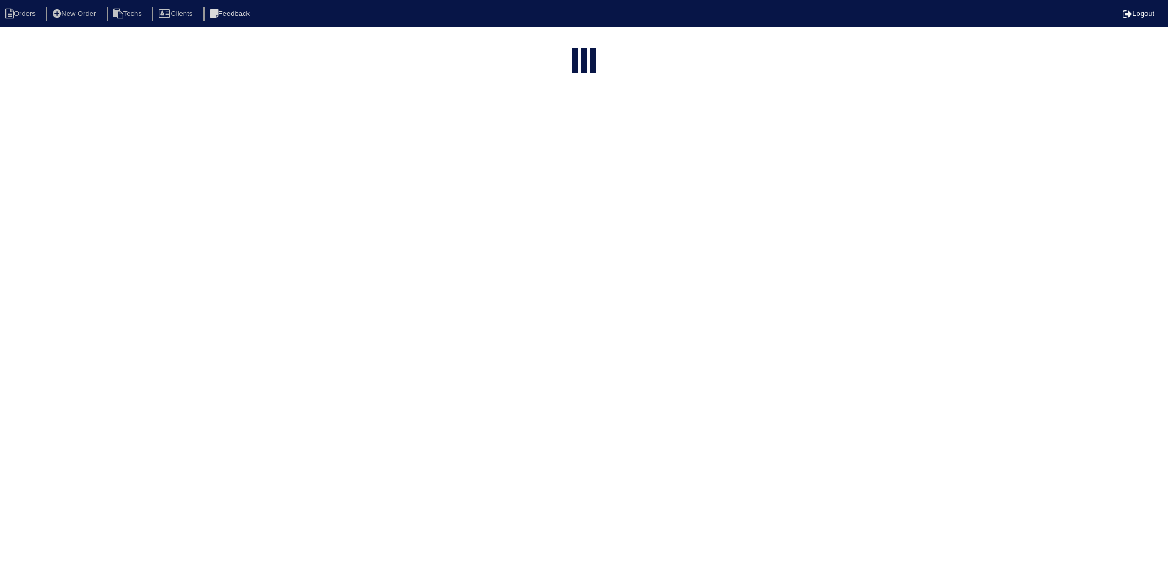
select select "15"
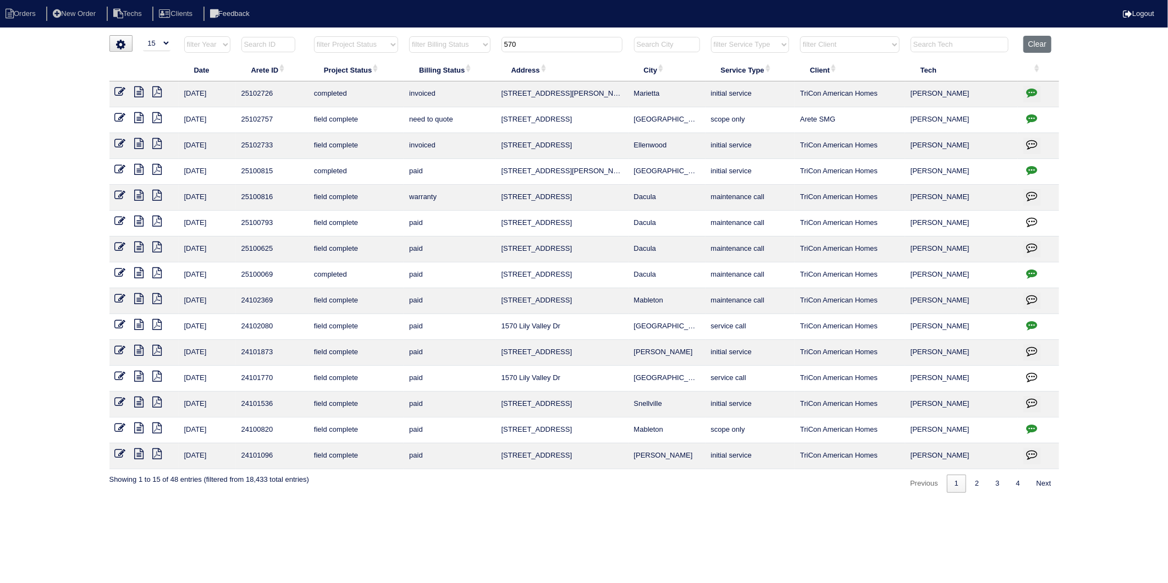
drag, startPoint x: 536, startPoint y: 41, endPoint x: 417, endPoint y: 57, distance: 120.4
click at [417, 57] on tr "filter Year -- Any Year -- 2025 2024 2023 2022 2021 2020 2019 filter Project St…" at bounding box center [583, 47] width 949 height 23
type input "2028"
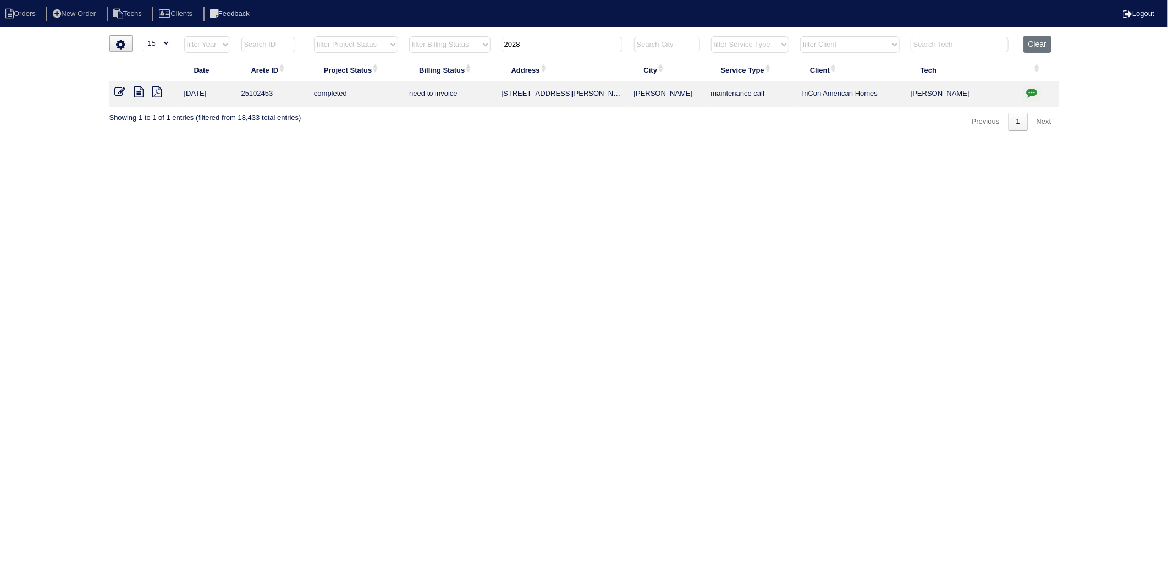
drag, startPoint x: 117, startPoint y: 91, endPoint x: 130, endPoint y: 101, distance: 16.5
click at [117, 91] on icon at bounding box center [120, 91] width 11 height 11
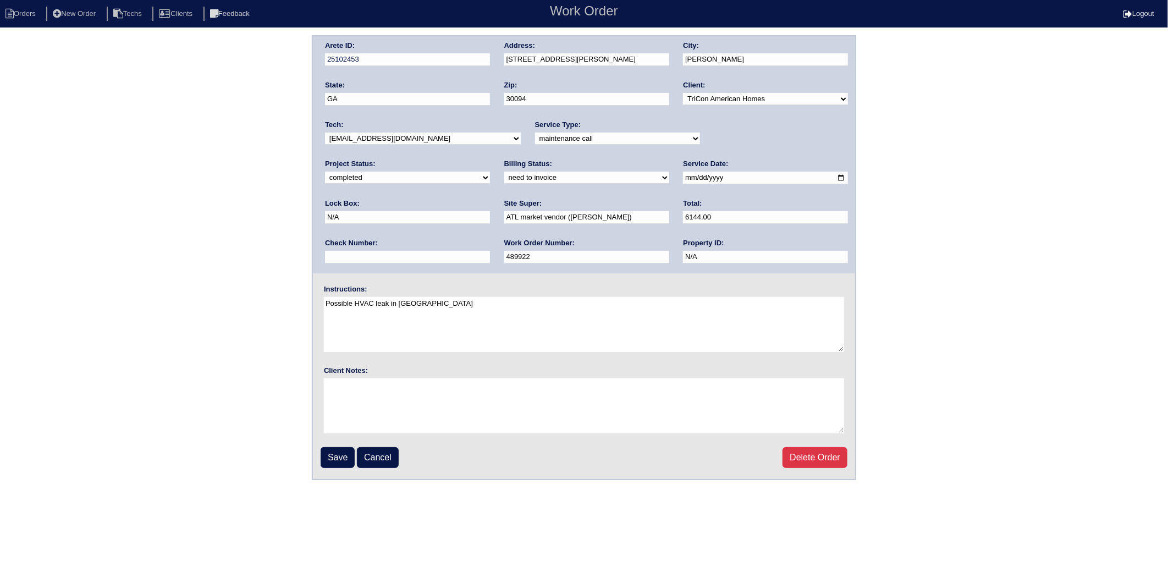
click at [504, 179] on select "need to quote quoted need to invoice invoiced paid warranty purchase order need…" at bounding box center [586, 178] width 165 height 12
select select "invoiced"
click at [504, 172] on select "need to quote quoted need to invoice invoiced paid warranty purchase order need…" at bounding box center [586, 178] width 165 height 12
click at [333, 459] on input "Save" at bounding box center [337, 457] width 34 height 21
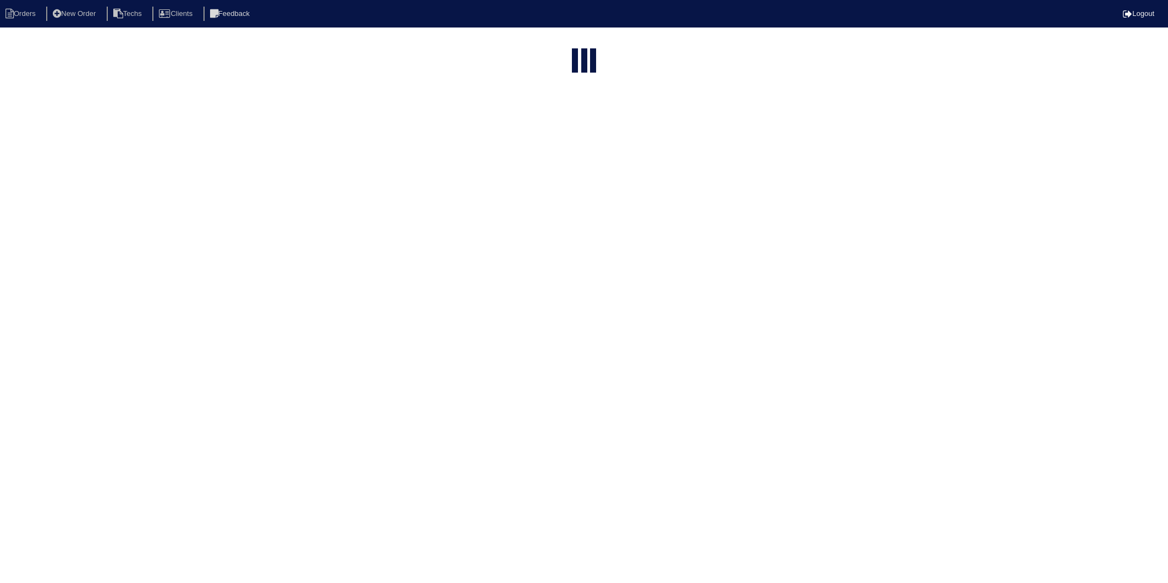
select select "15"
type input "2028"
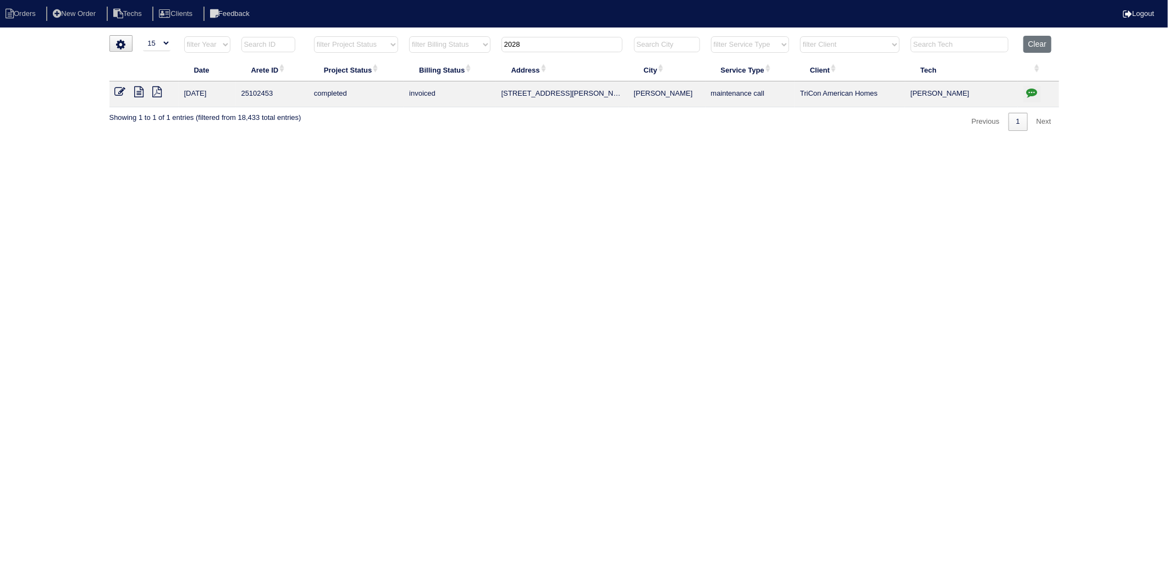
click at [121, 96] on icon at bounding box center [120, 91] width 11 height 11
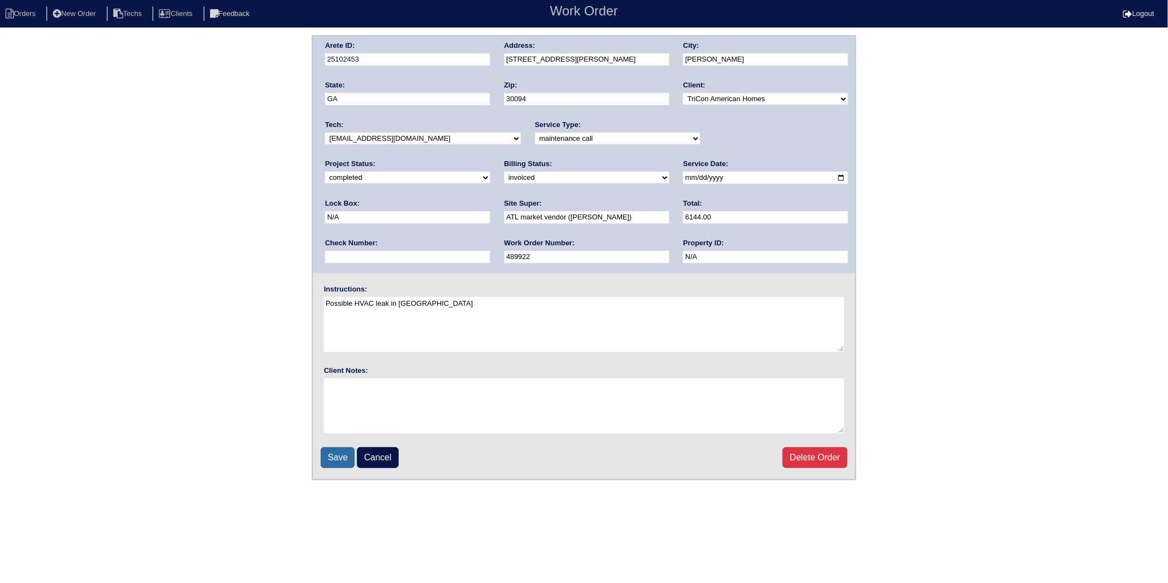
click at [342, 447] on input "Save" at bounding box center [337, 457] width 34 height 21
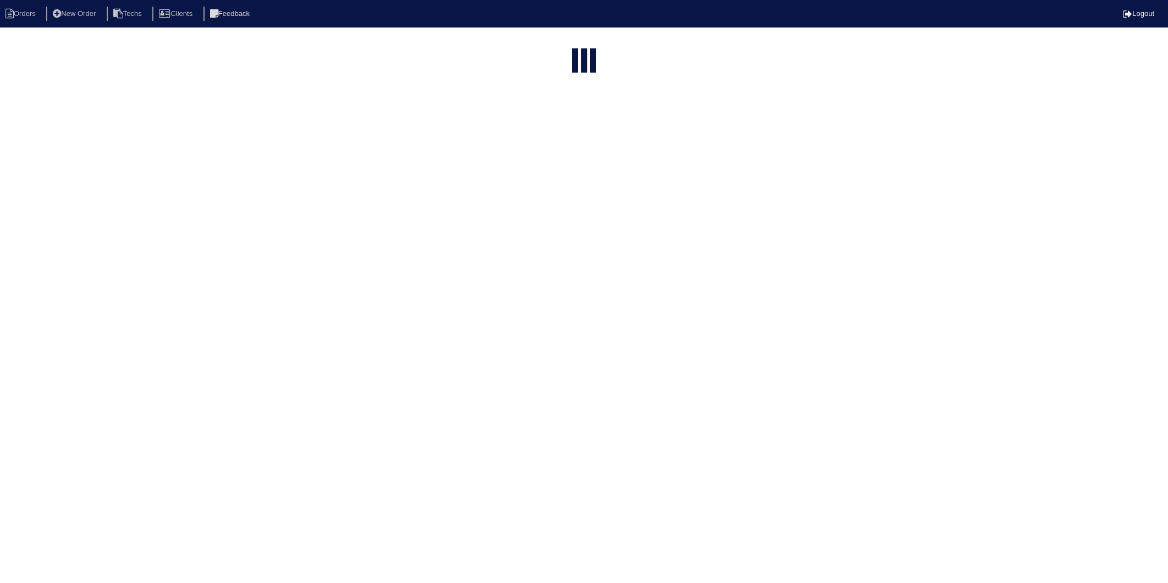
select select "15"
type input "2028"
